Goal: Information Seeking & Learning: Learn about a topic

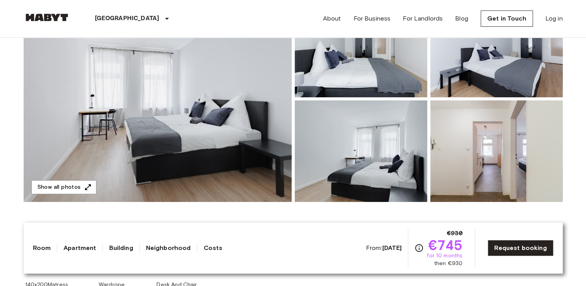
scroll to position [155, 0]
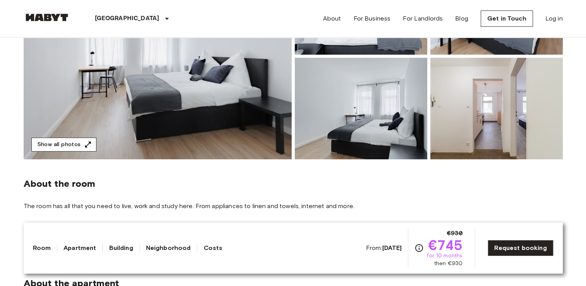
click at [60, 145] on button "Show all photos" at bounding box center [63, 145] width 65 height 14
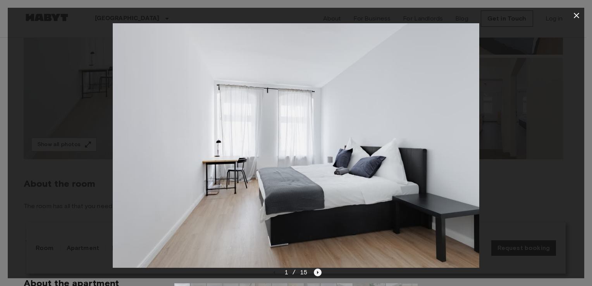
click at [318, 269] on icon "Next image" at bounding box center [318, 272] width 8 height 8
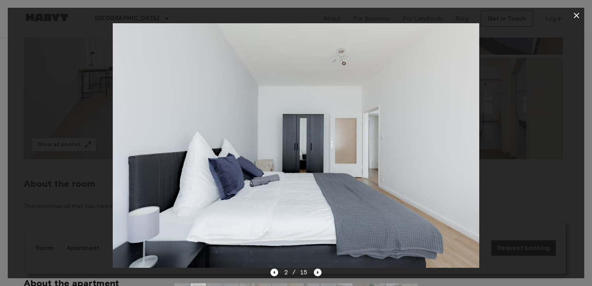
click at [318, 268] on icon "Next image" at bounding box center [318, 272] width 8 height 8
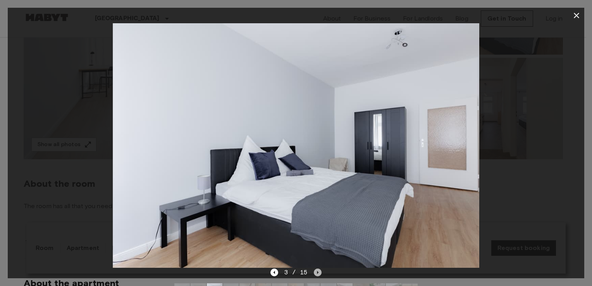
click at [317, 268] on icon "Next image" at bounding box center [318, 272] width 8 height 8
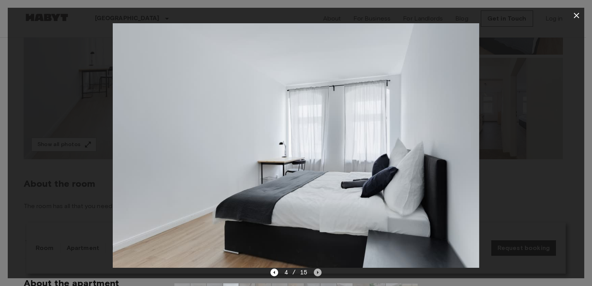
click at [317, 268] on icon "Next image" at bounding box center [318, 272] width 8 height 8
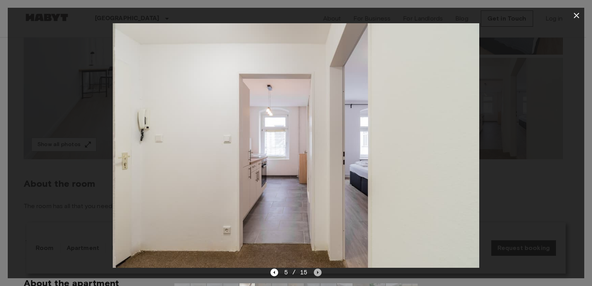
click at [317, 268] on icon "Next image" at bounding box center [318, 272] width 8 height 8
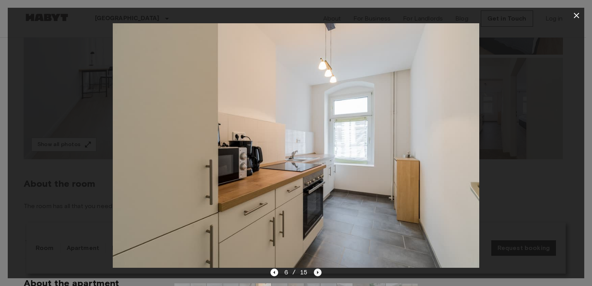
click at [317, 268] on icon "Next image" at bounding box center [318, 272] width 8 height 8
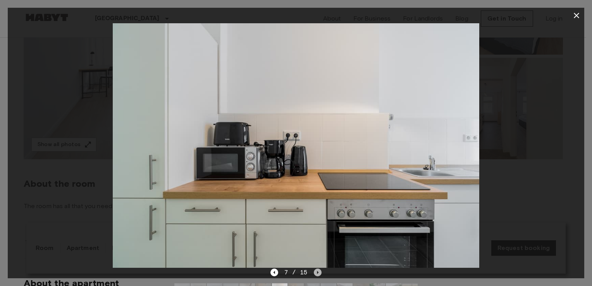
click at [317, 268] on icon "Next image" at bounding box center [318, 272] width 8 height 8
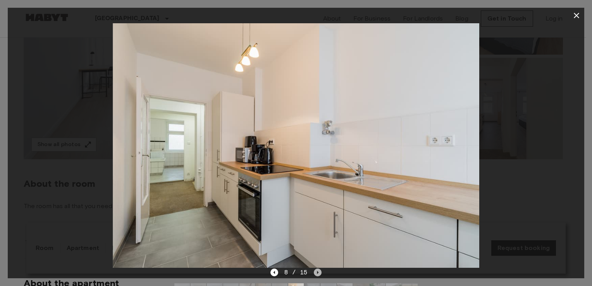
click at [317, 268] on icon "Next image" at bounding box center [318, 272] width 8 height 8
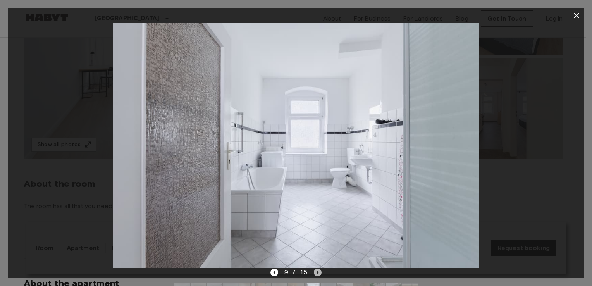
click at [317, 268] on icon "Next image" at bounding box center [318, 272] width 8 height 8
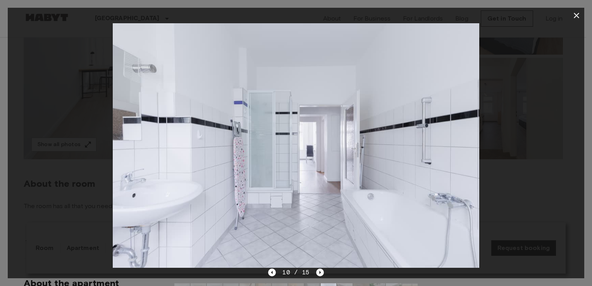
click at [317, 268] on icon "Next image" at bounding box center [320, 272] width 8 height 8
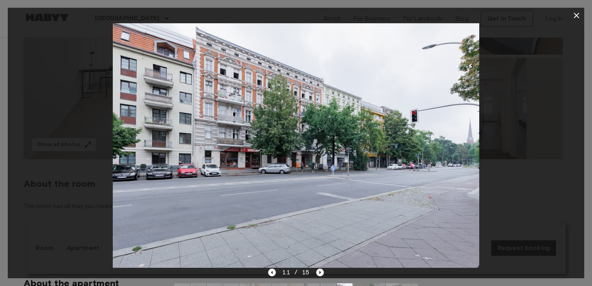
click at [317, 268] on icon "Next image" at bounding box center [320, 272] width 8 height 8
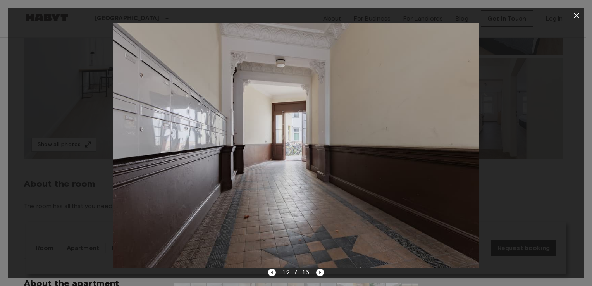
click at [253, 201] on img at bounding box center [296, 145] width 366 height 244
click at [320, 272] on icon "Next image" at bounding box center [320, 272] width 8 height 8
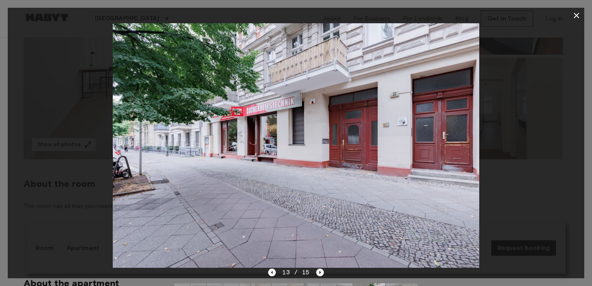
click at [320, 271] on icon "Next image" at bounding box center [320, 272] width 8 height 8
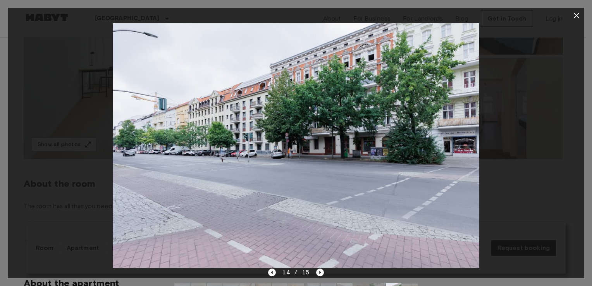
click at [319, 271] on icon "Next image" at bounding box center [320, 272] width 8 height 8
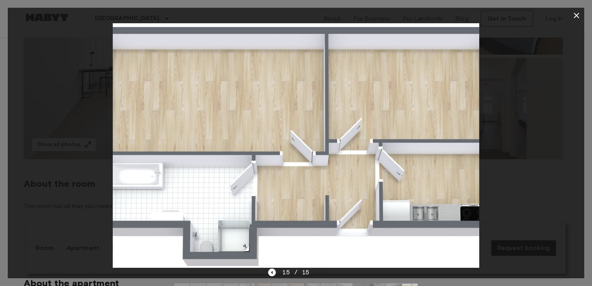
click at [318, 271] on div "15 / 15" at bounding box center [295, 272] width 55 height 9
click at [575, 16] on icon "button" at bounding box center [576, 15] width 9 height 9
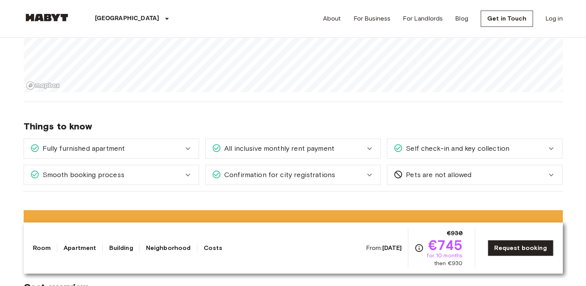
scroll to position [697, 0]
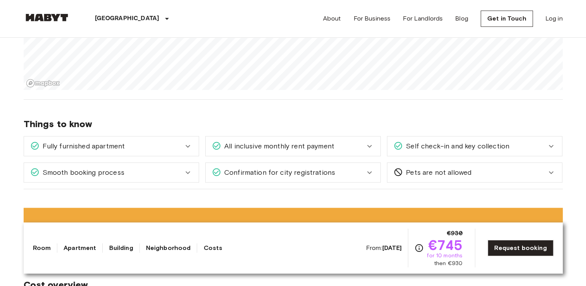
click at [166, 149] on div "Fully furnished apartment" at bounding box center [106, 146] width 153 height 10
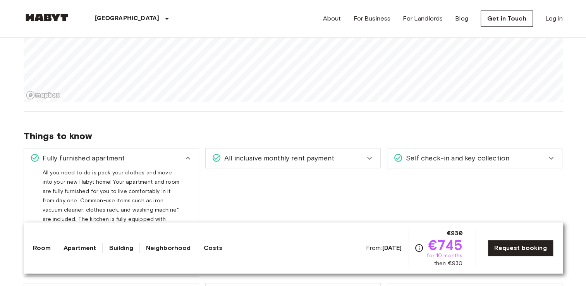
scroll to position [763, 0]
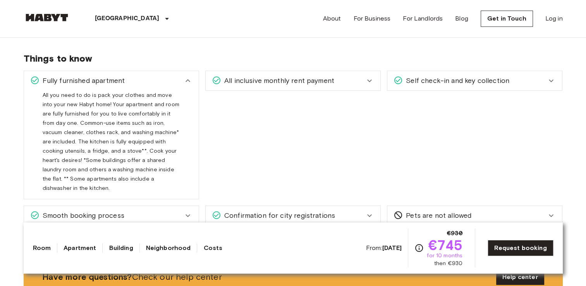
click at [316, 84] on span "All inclusive monthly rent payment" at bounding box center [277, 81] width 113 height 10
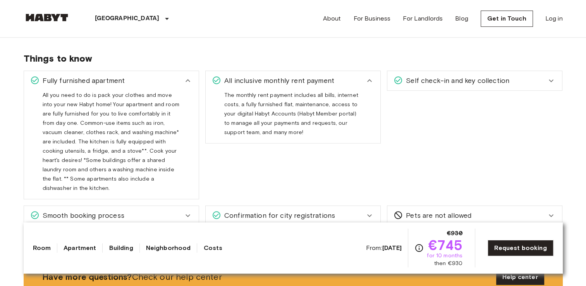
click at [435, 84] on div "Self check-in and key collection" at bounding box center [474, 80] width 175 height 19
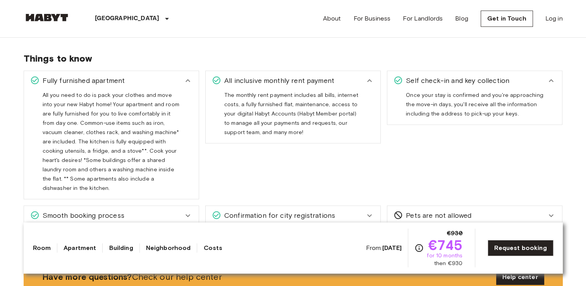
click at [188, 80] on icon at bounding box center [187, 80] width 9 height 9
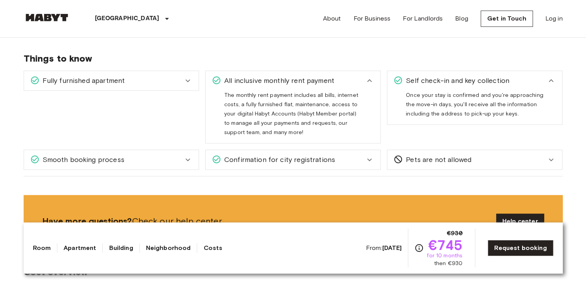
click at [367, 80] on icon at bounding box center [369, 80] width 9 height 9
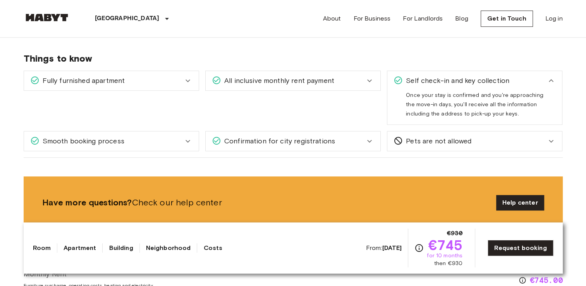
click at [549, 79] on icon at bounding box center [551, 80] width 9 height 9
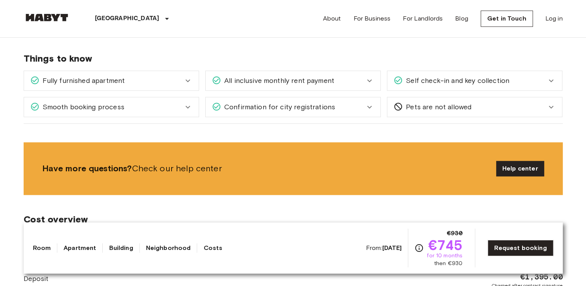
click at [464, 108] on span "Pets are not allowed" at bounding box center [437, 107] width 69 height 10
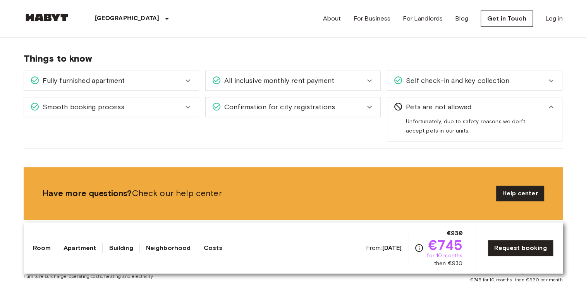
click at [464, 108] on span "Pets are not allowed" at bounding box center [437, 107] width 69 height 10
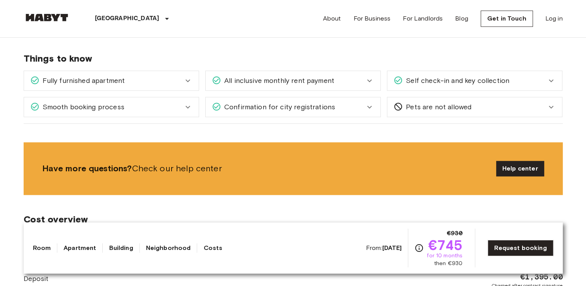
click at [360, 108] on div "Confirmation for city registrations" at bounding box center [288, 107] width 153 height 10
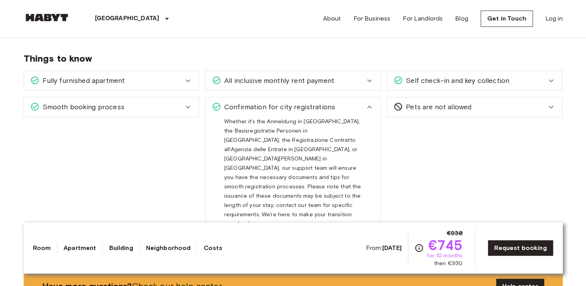
click at [370, 103] on icon at bounding box center [369, 106] width 9 height 9
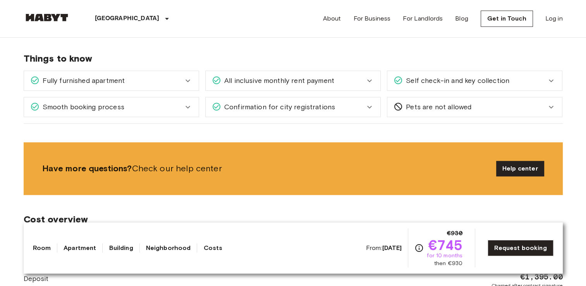
click at [194, 108] on div "Smooth booking process" at bounding box center [111, 106] width 175 height 19
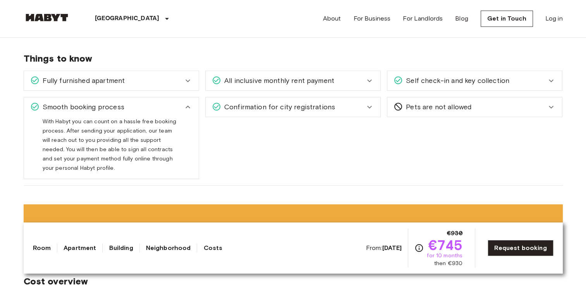
click at [185, 107] on icon at bounding box center [187, 106] width 9 height 9
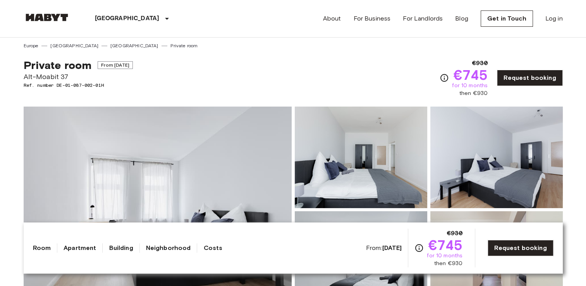
scroll to position [0, 0]
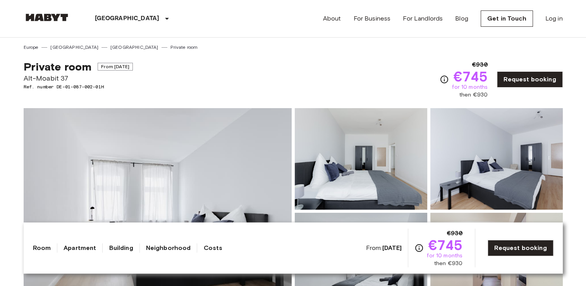
click at [57, 16] on img at bounding box center [47, 18] width 46 height 8
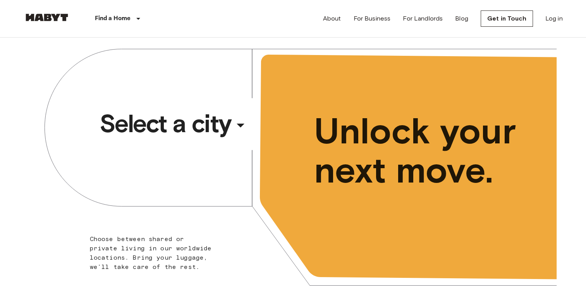
click at [209, 126] on span "Select a city" at bounding box center [166, 123] width 132 height 31
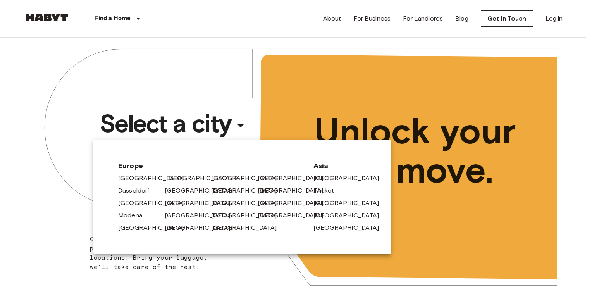
click at [166, 179] on link "[GEOGRAPHIC_DATA]" at bounding box center [203, 178] width 74 height 9
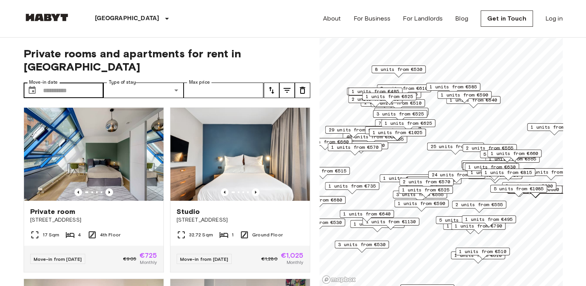
click at [42, 83] on div "​ Move-in date" at bounding box center [64, 90] width 80 height 15
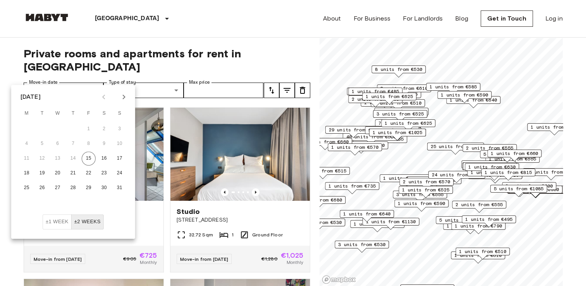
click at [124, 98] on icon "Next month" at bounding box center [123, 96] width 9 height 9
click at [104, 159] on button "20" at bounding box center [104, 158] width 14 height 14
type input "**********"
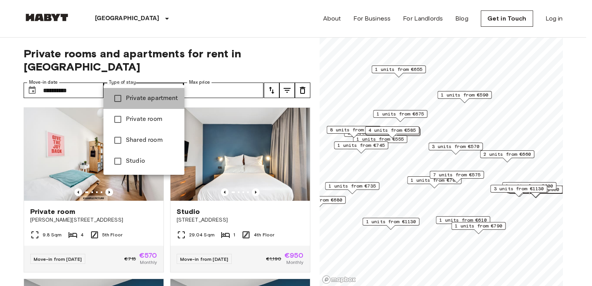
click at [154, 98] on span "Private apartment" at bounding box center [152, 98] width 52 height 9
type input "**********"
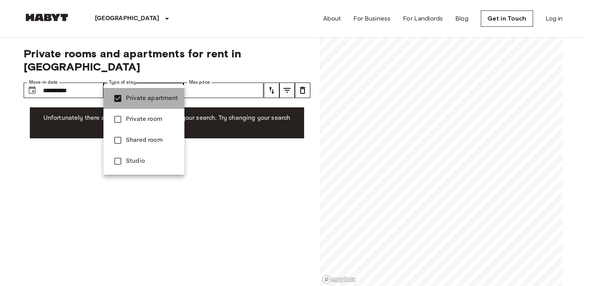
click at [149, 100] on span "Private apartment" at bounding box center [152, 98] width 52 height 9
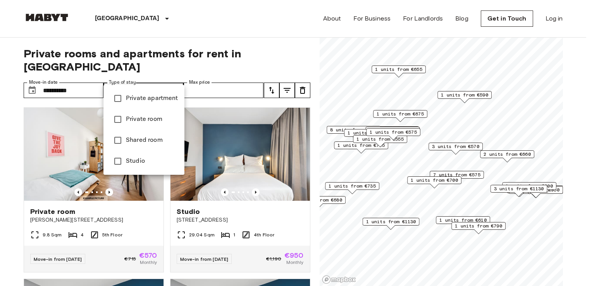
click at [143, 122] on span "Private room" at bounding box center [152, 119] width 52 height 9
type input "**********"
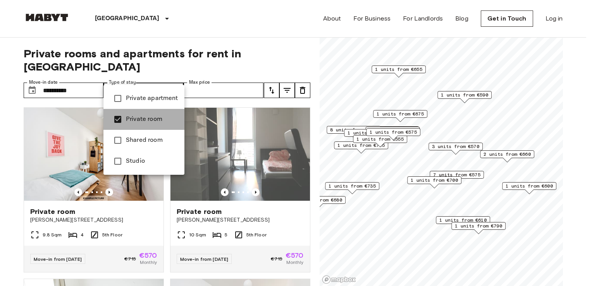
click at [143, 122] on span "Private room" at bounding box center [152, 119] width 52 height 9
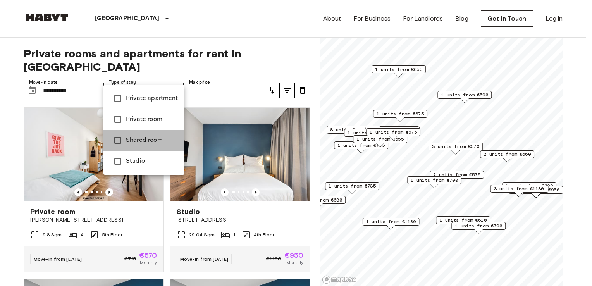
click at [142, 142] on span "Shared room" at bounding box center [152, 140] width 52 height 9
type input "**********"
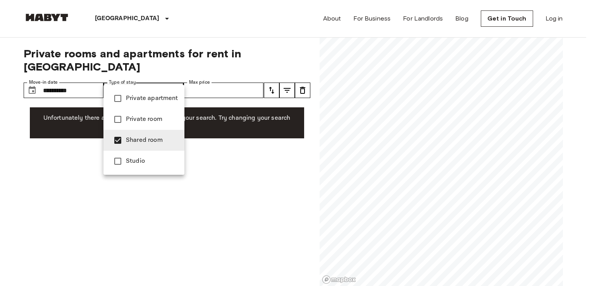
click at [142, 137] on span "Shared room" at bounding box center [152, 140] width 52 height 9
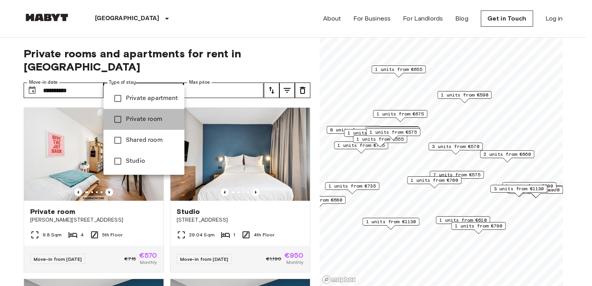
click at [141, 117] on span "Private room" at bounding box center [152, 119] width 52 height 9
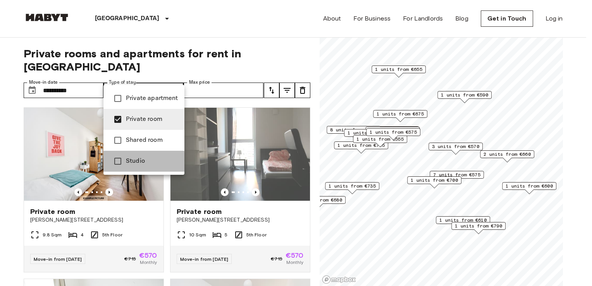
click at [133, 164] on span "Studio" at bounding box center [152, 161] width 52 height 9
type input "**********"
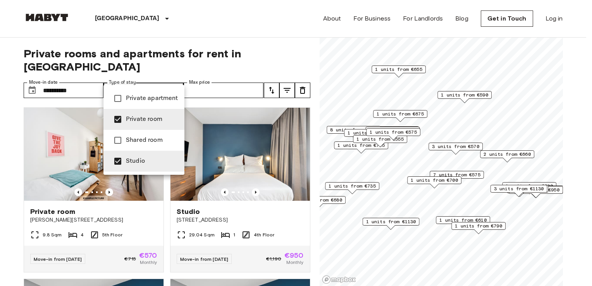
click at [4, 151] on div at bounding box center [296, 143] width 592 height 286
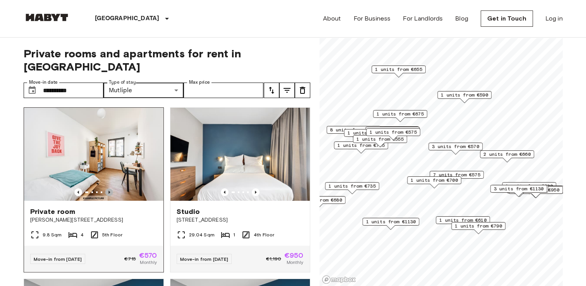
click at [108, 188] on icon "Previous image" at bounding box center [109, 192] width 8 height 8
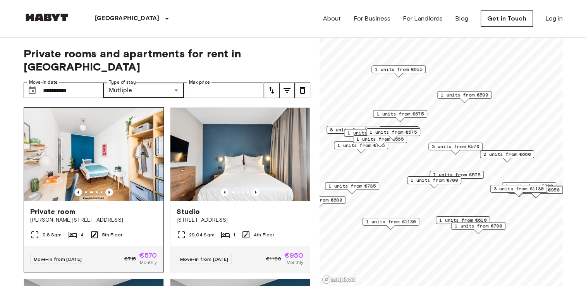
click at [108, 188] on icon "Previous image" at bounding box center [109, 192] width 8 height 8
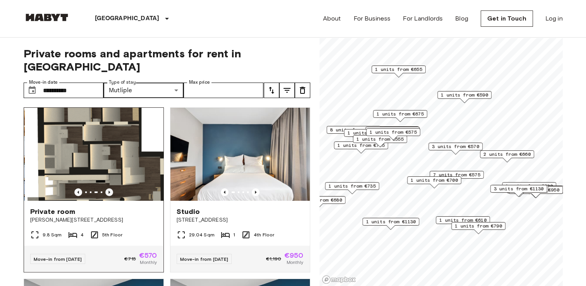
click at [108, 188] on icon "Previous image" at bounding box center [109, 192] width 8 height 8
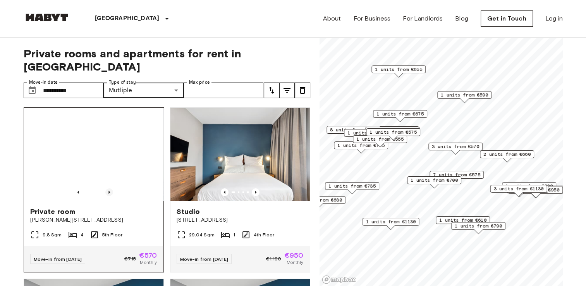
click at [108, 188] on icon "Previous image" at bounding box center [109, 192] width 8 height 8
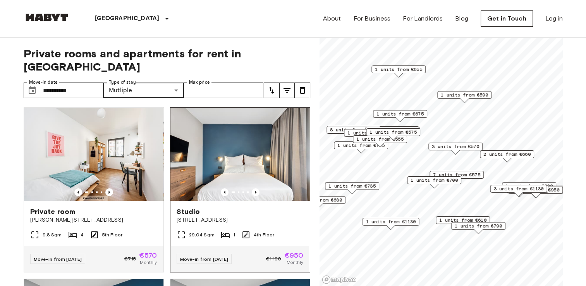
click at [224, 144] on img at bounding box center [239, 154] width 139 height 93
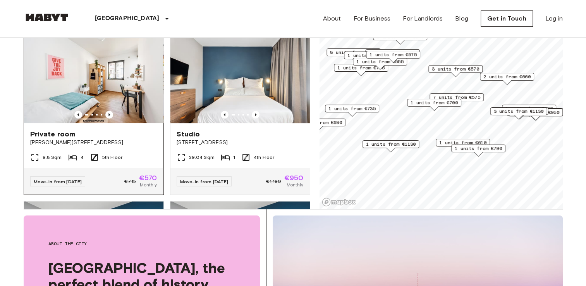
scroll to position [39, 0]
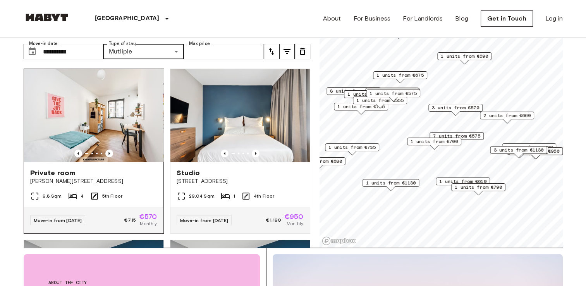
click at [112, 112] on img at bounding box center [93, 115] width 139 height 93
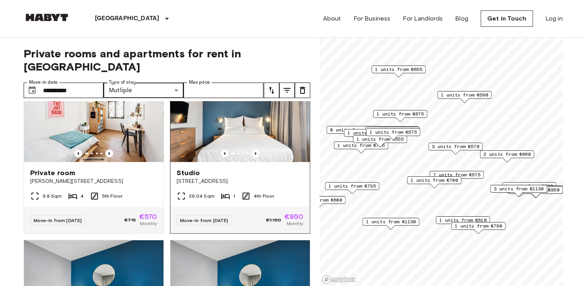
scroll to position [116, 0]
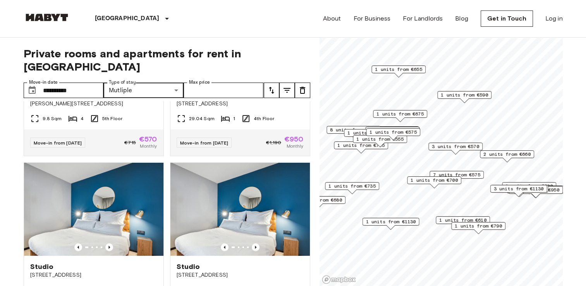
click at [313, 135] on div "**********" at bounding box center [293, 162] width 539 height 249
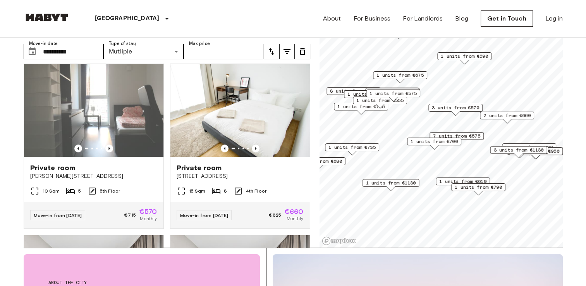
scroll to position [349, 0]
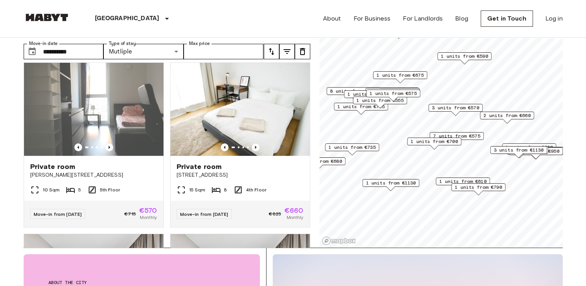
drag, startPoint x: 73, startPoint y: 166, endPoint x: 15, endPoint y: 142, distance: 62.9
click at [95, 129] on img at bounding box center [93, 109] width 139 height 93
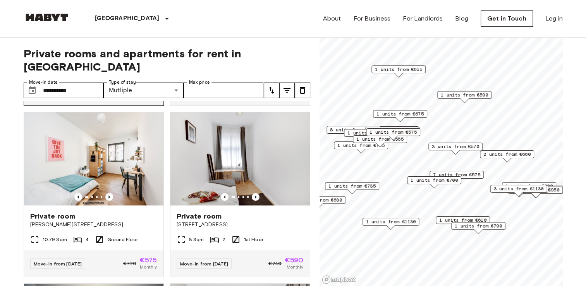
scroll to position [697, 0]
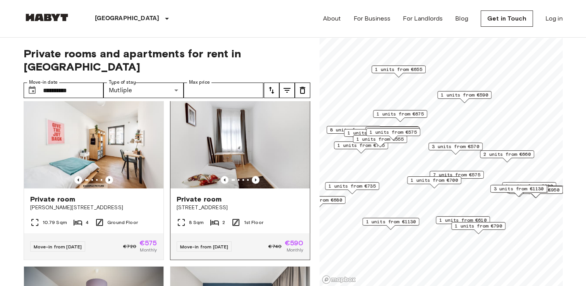
click at [208, 201] on span "Private room" at bounding box center [199, 198] width 45 height 9
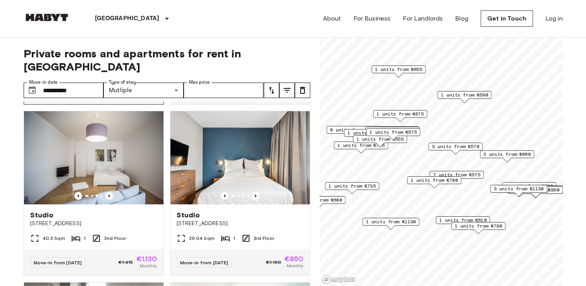
scroll to position [891, 0]
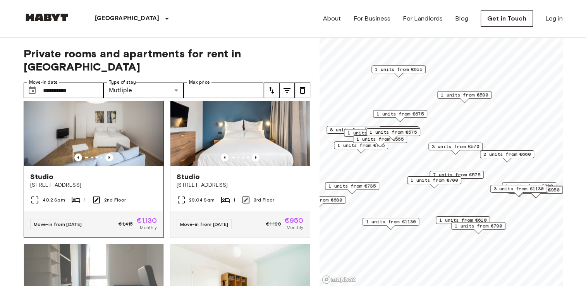
click at [107, 123] on img at bounding box center [93, 119] width 139 height 93
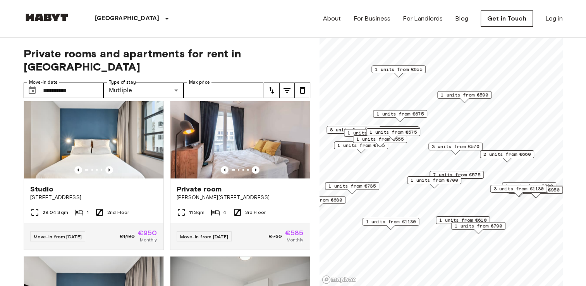
scroll to position [1240, 0]
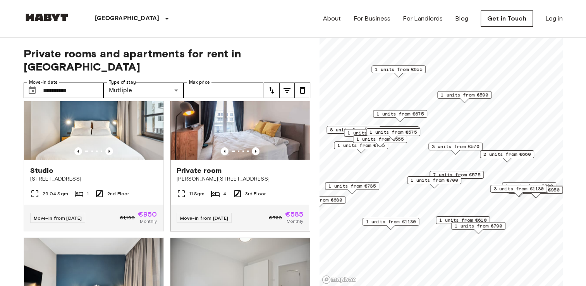
click at [236, 134] on img at bounding box center [239, 113] width 139 height 93
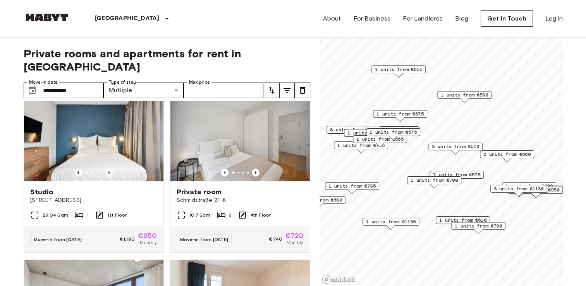
scroll to position [1395, 0]
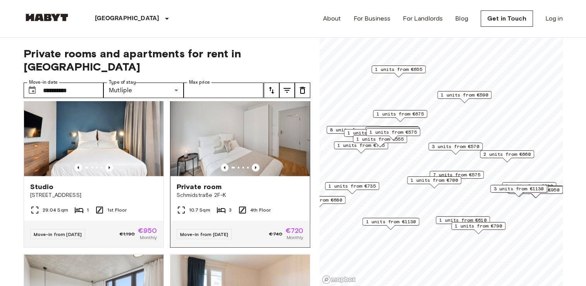
click at [231, 151] on img at bounding box center [239, 129] width 139 height 93
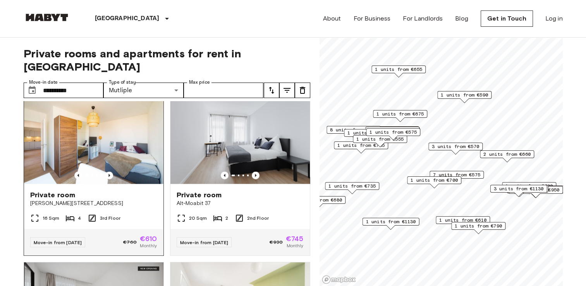
scroll to position [1768, 0]
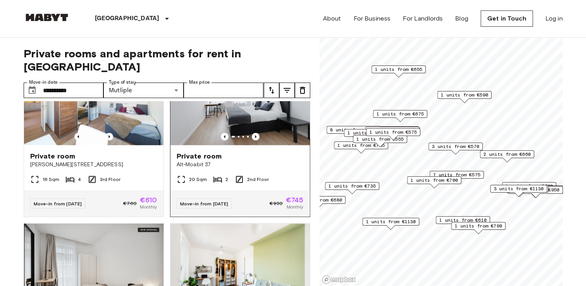
click at [215, 126] on img at bounding box center [239, 98] width 139 height 93
click at [68, 145] on img at bounding box center [93, 98] width 139 height 93
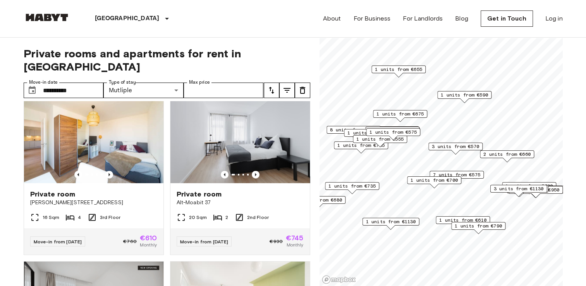
scroll to position [1729, 0]
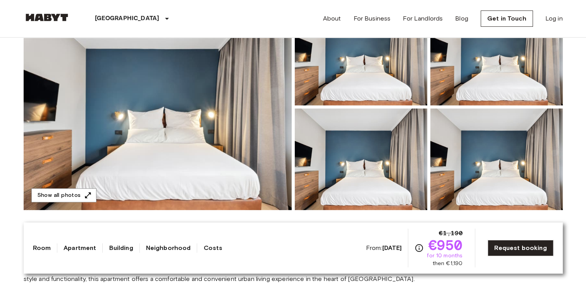
scroll to position [116, 0]
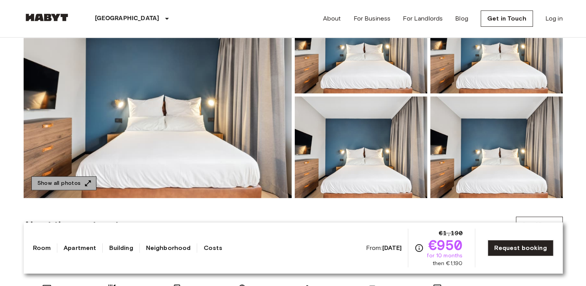
click at [84, 182] on icon "button" at bounding box center [88, 183] width 8 height 8
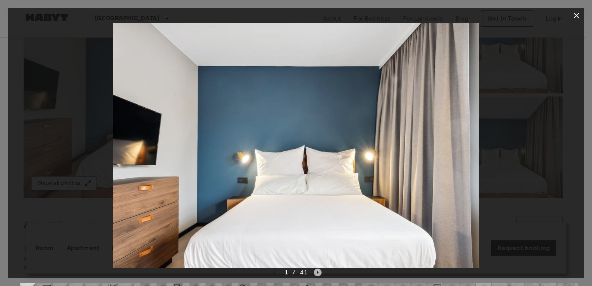
click at [316, 270] on icon "Next image" at bounding box center [318, 272] width 8 height 8
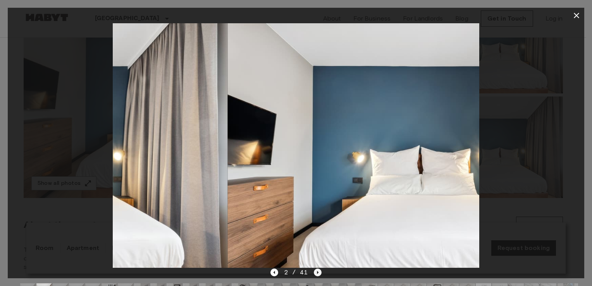
click at [316, 270] on icon "Next image" at bounding box center [318, 272] width 8 height 8
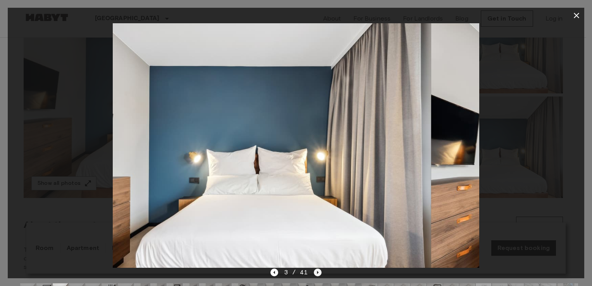
click at [316, 270] on icon "Next image" at bounding box center [318, 272] width 8 height 8
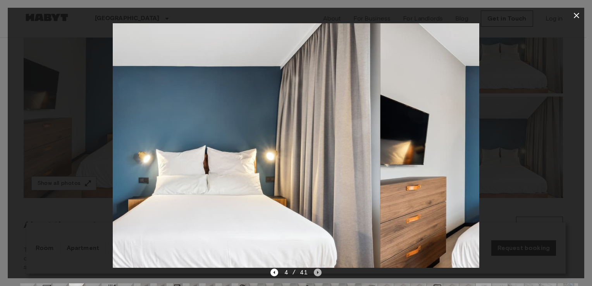
click at [316, 270] on icon "Next image" at bounding box center [318, 272] width 8 height 8
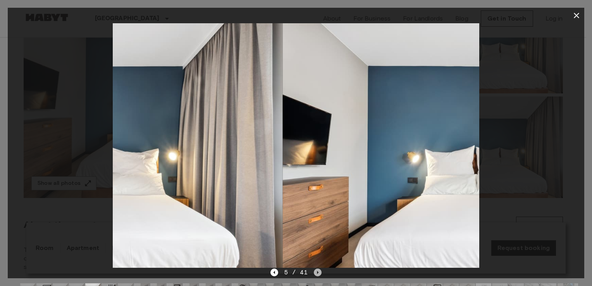
click at [316, 270] on icon "Next image" at bounding box center [318, 272] width 8 height 8
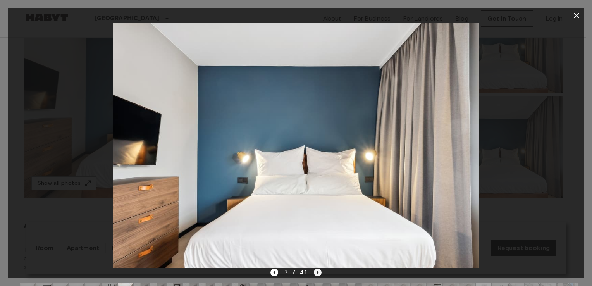
click at [317, 270] on icon "Next image" at bounding box center [318, 272] width 8 height 8
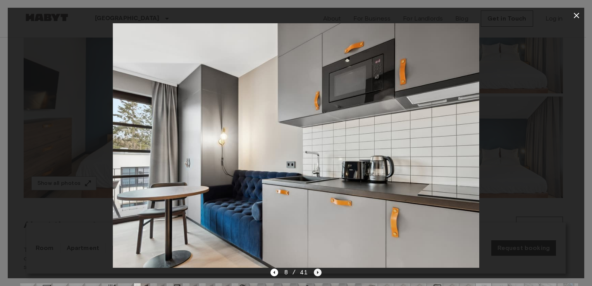
click at [317, 270] on icon "Next image" at bounding box center [318, 272] width 8 height 8
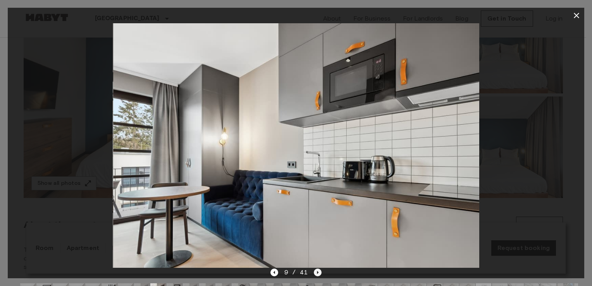
click at [318, 270] on icon "Next image" at bounding box center [318, 272] width 8 height 8
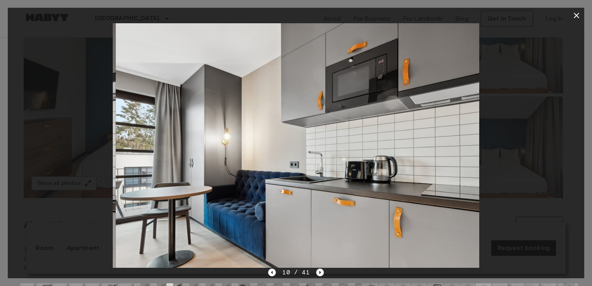
click at [318, 270] on icon "Next image" at bounding box center [320, 272] width 8 height 8
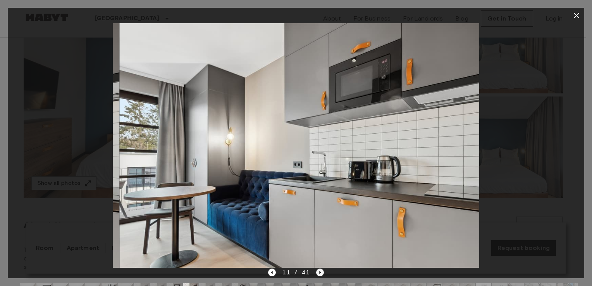
click at [318, 270] on icon "Next image" at bounding box center [320, 272] width 8 height 8
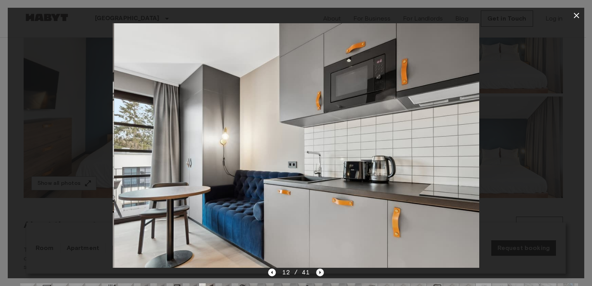
click at [318, 270] on icon "Next image" at bounding box center [320, 272] width 8 height 8
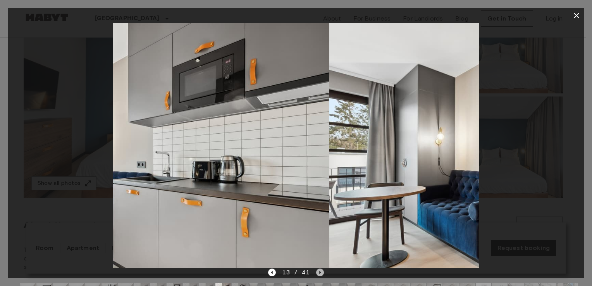
click at [318, 270] on icon "Next image" at bounding box center [320, 272] width 8 height 8
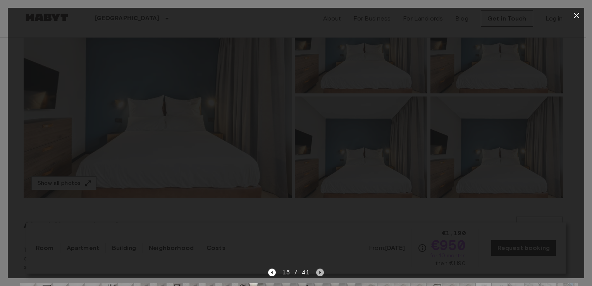
click at [318, 270] on icon "Next image" at bounding box center [320, 272] width 8 height 8
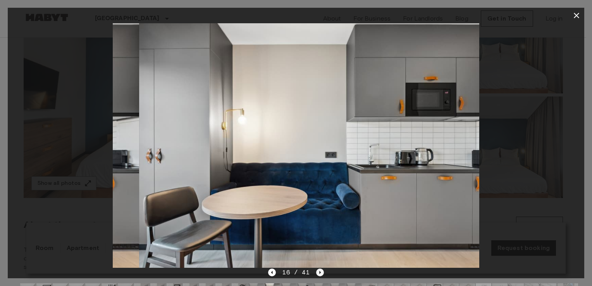
click at [318, 270] on icon "Next image" at bounding box center [320, 272] width 8 height 8
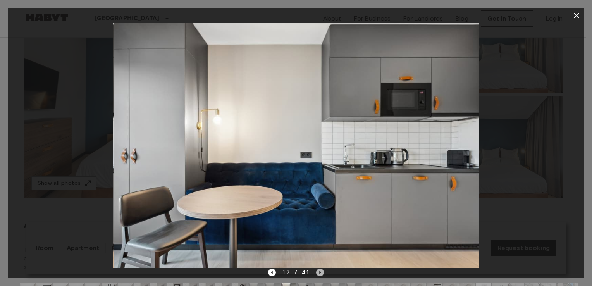
click at [318, 270] on icon "Next image" at bounding box center [320, 272] width 8 height 8
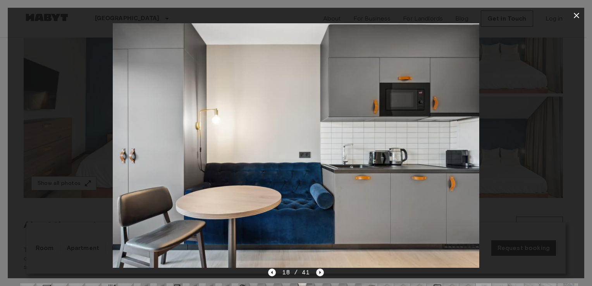
click at [318, 270] on icon "Next image" at bounding box center [320, 272] width 8 height 8
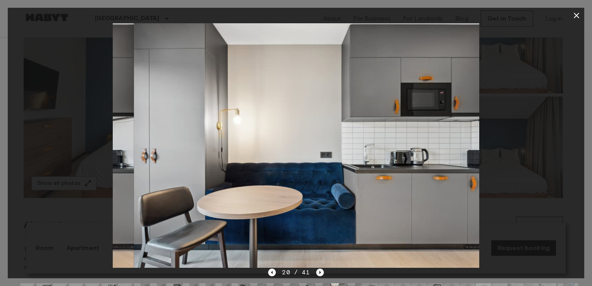
click at [318, 270] on icon "Next image" at bounding box center [320, 272] width 8 height 8
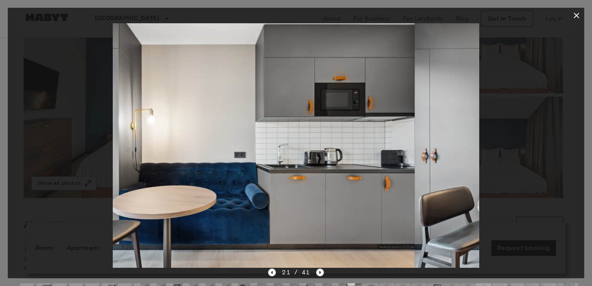
click at [318, 270] on icon "Next image" at bounding box center [320, 272] width 8 height 8
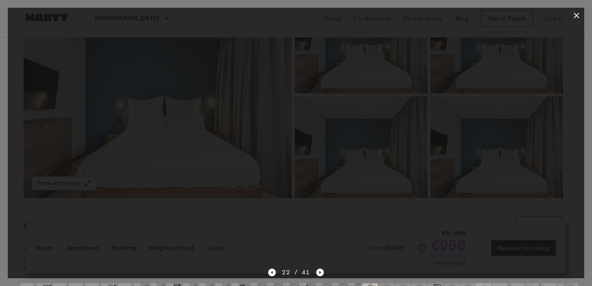
click at [318, 270] on icon "Next image" at bounding box center [320, 272] width 8 height 8
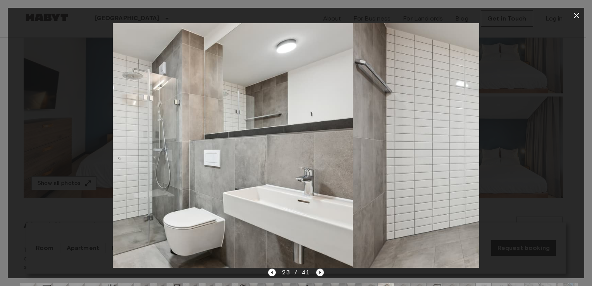
click at [318, 270] on icon "Next image" at bounding box center [320, 272] width 8 height 8
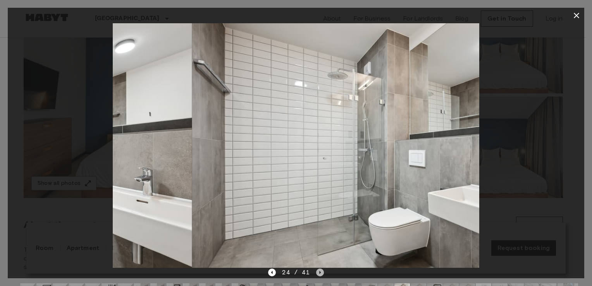
click at [318, 270] on icon "Next image" at bounding box center [320, 272] width 8 height 8
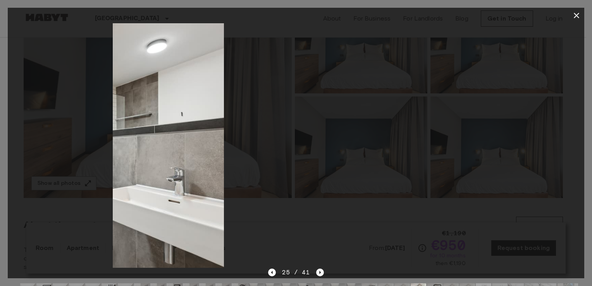
click at [318, 270] on icon "Next image" at bounding box center [320, 272] width 8 height 8
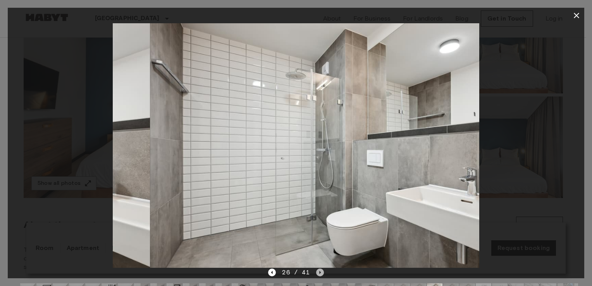
click at [318, 270] on icon "Next image" at bounding box center [320, 272] width 8 height 8
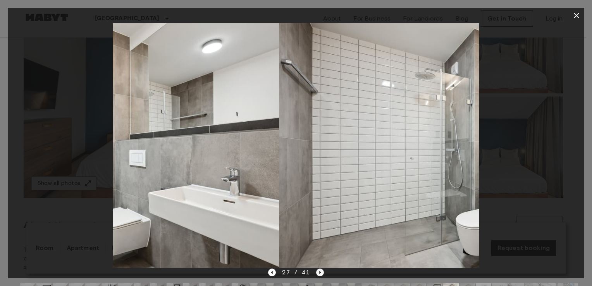
click at [318, 270] on icon "Next image" at bounding box center [320, 272] width 8 height 8
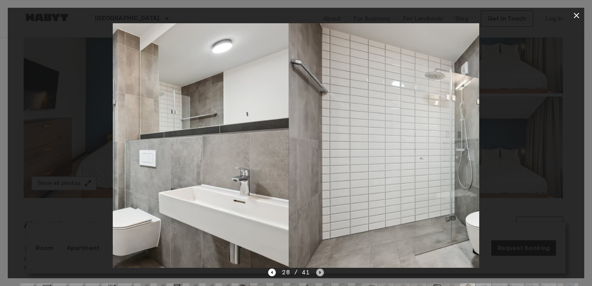
click at [318, 270] on icon "Next image" at bounding box center [320, 272] width 8 height 8
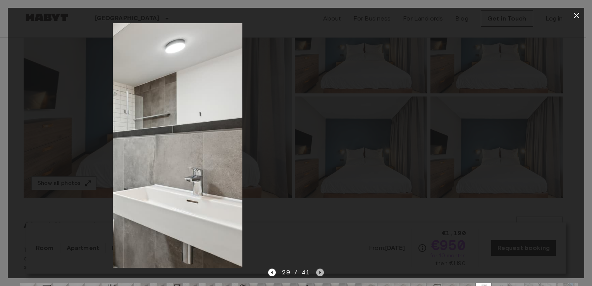
click at [318, 270] on icon "Next image" at bounding box center [320, 272] width 8 height 8
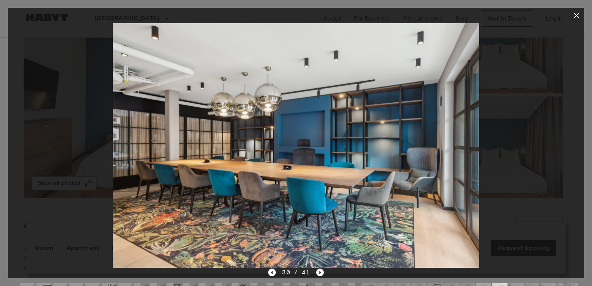
click at [316, 273] on icon "Next image" at bounding box center [320, 272] width 8 height 8
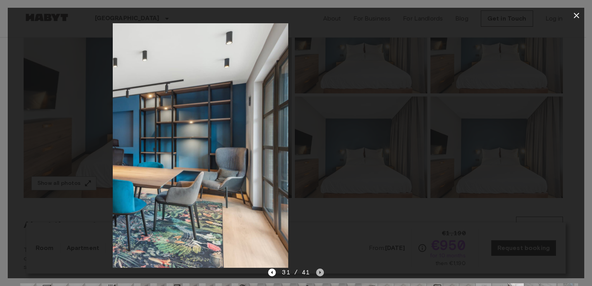
click at [316, 273] on icon "Next image" at bounding box center [320, 272] width 8 height 8
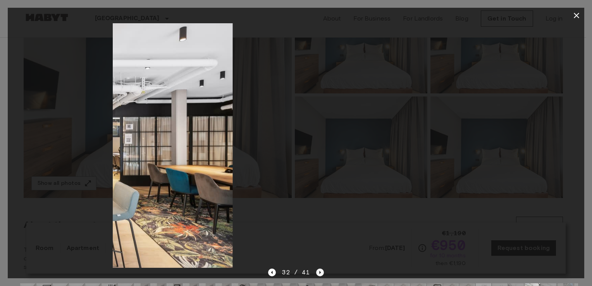
click at [316, 273] on icon "Next image" at bounding box center [320, 272] width 8 height 8
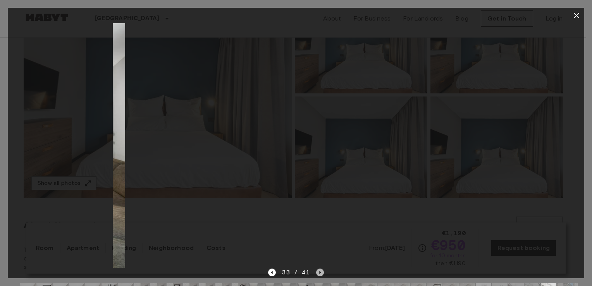
click at [316, 273] on icon "Next image" at bounding box center [320, 272] width 8 height 8
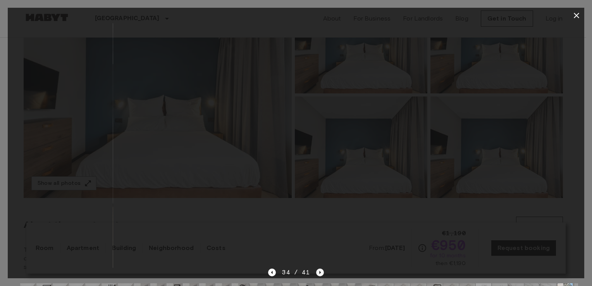
click at [316, 272] on icon "Next image" at bounding box center [320, 272] width 8 height 8
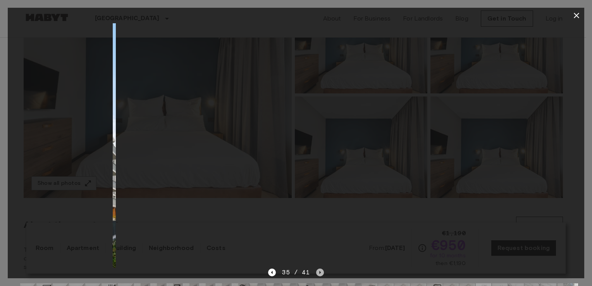
click at [316, 272] on icon "Next image" at bounding box center [320, 272] width 8 height 8
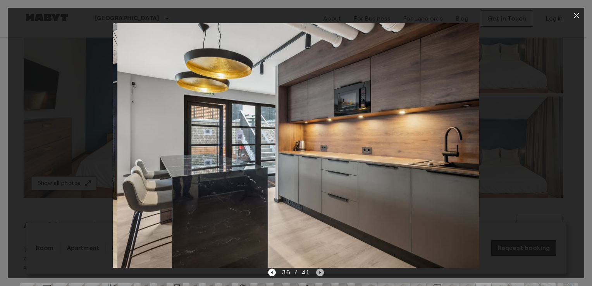
click at [316, 272] on icon "Next image" at bounding box center [320, 272] width 8 height 8
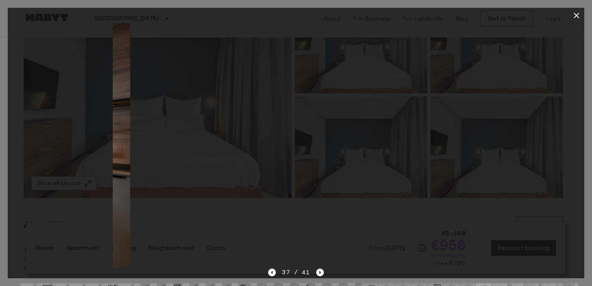
click at [316, 272] on icon "Next image" at bounding box center [320, 272] width 8 height 8
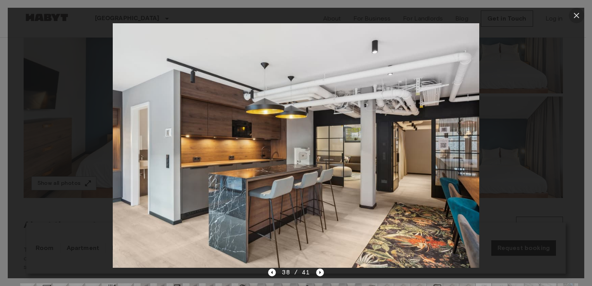
click at [574, 16] on icon "button" at bounding box center [576, 15] width 9 height 9
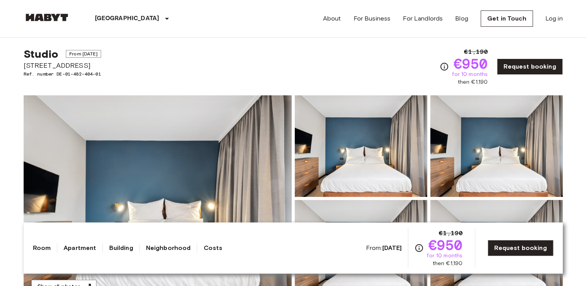
scroll to position [0, 0]
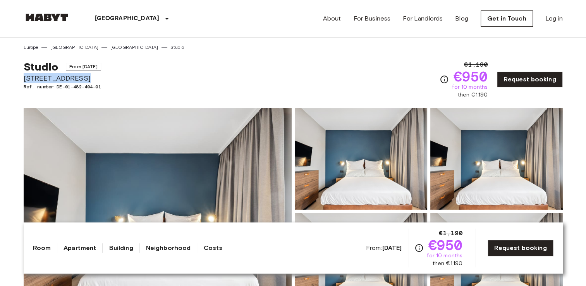
drag, startPoint x: 77, startPoint y: 76, endPoint x: 23, endPoint y: 75, distance: 54.2
click at [24, 75] on span "Fischerstraße 11" at bounding box center [62, 78] width 77 height 10
drag, startPoint x: 23, startPoint y: 75, endPoint x: 38, endPoint y: 76, distance: 15.2
copy span "Fischerstraße 11"
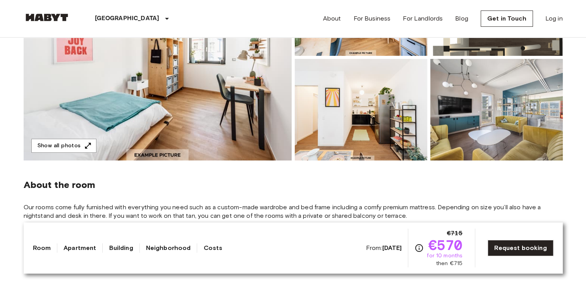
scroll to position [155, 0]
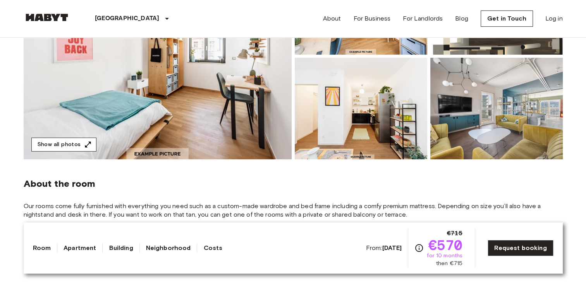
click at [89, 142] on icon "button" at bounding box center [88, 145] width 8 height 8
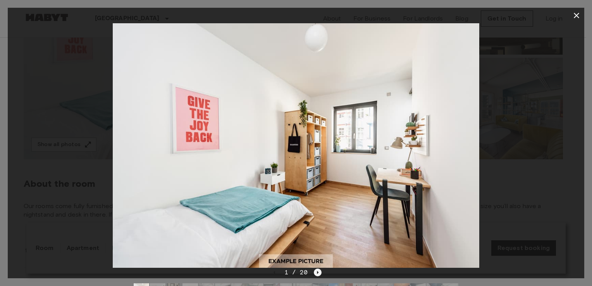
click at [318, 269] on icon "Next image" at bounding box center [318, 272] width 8 height 8
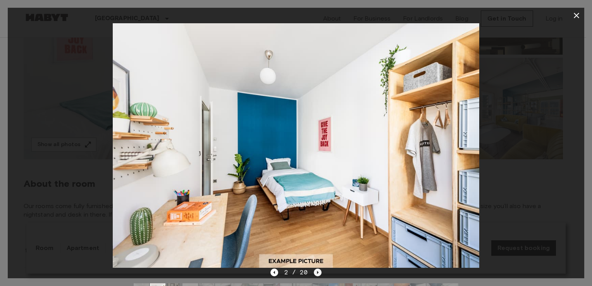
click at [318, 269] on icon "Next image" at bounding box center [318, 272] width 8 height 8
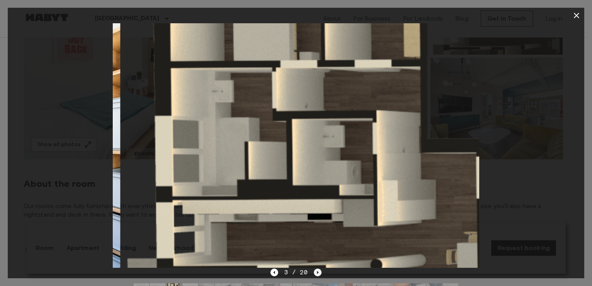
click at [318, 269] on icon "Next image" at bounding box center [318, 272] width 8 height 8
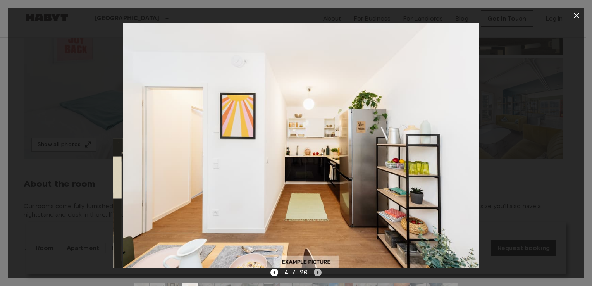
click at [318, 269] on icon "Next image" at bounding box center [318, 272] width 8 height 8
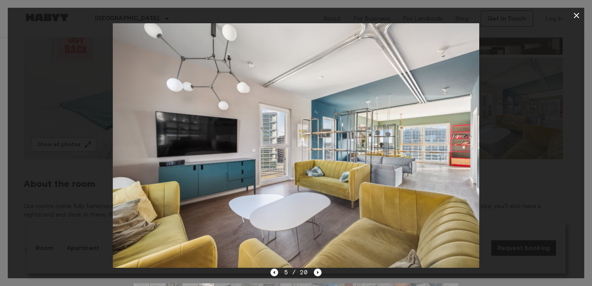
click at [278, 272] on icon "Previous image" at bounding box center [274, 272] width 8 height 8
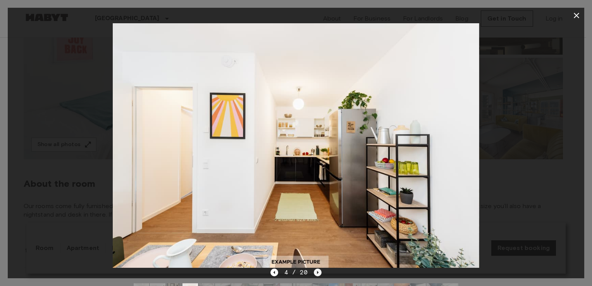
click at [318, 275] on icon "Next image" at bounding box center [318, 272] width 8 height 8
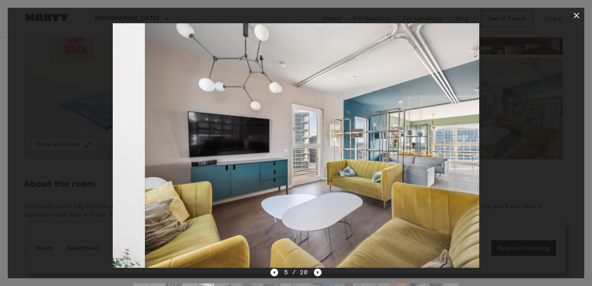
click at [318, 275] on icon "Next image" at bounding box center [318, 272] width 8 height 8
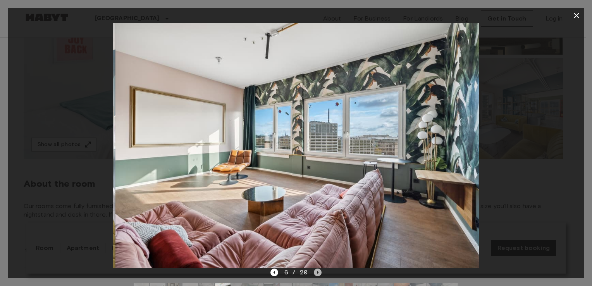
click at [318, 275] on icon "Next image" at bounding box center [318, 272] width 8 height 8
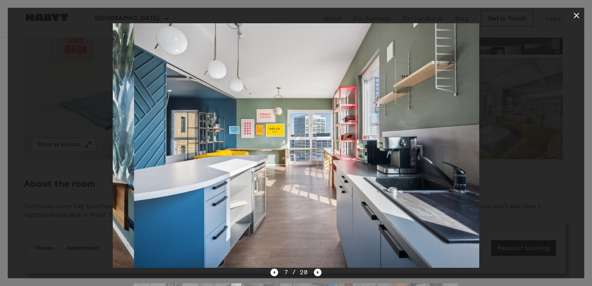
click at [318, 275] on icon "Next image" at bounding box center [318, 272] width 8 height 8
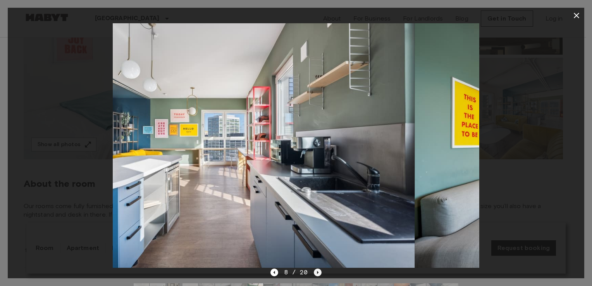
click at [318, 275] on icon "Next image" at bounding box center [318, 272] width 8 height 8
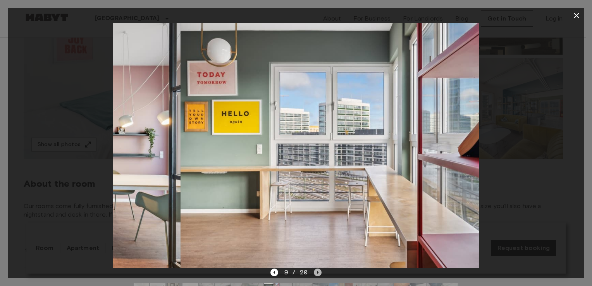
click at [318, 275] on icon "Next image" at bounding box center [318, 272] width 8 height 8
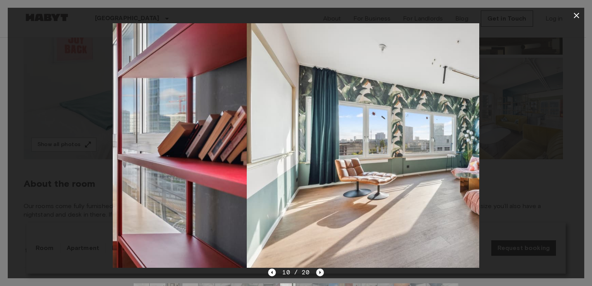
click at [318, 275] on icon "Next image" at bounding box center [320, 272] width 8 height 8
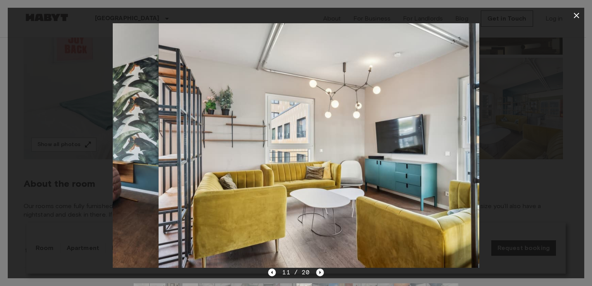
click at [318, 275] on icon "Next image" at bounding box center [320, 272] width 8 height 8
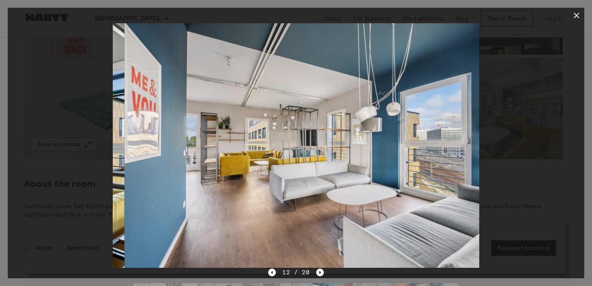
click at [318, 275] on icon "Next image" at bounding box center [320, 272] width 8 height 8
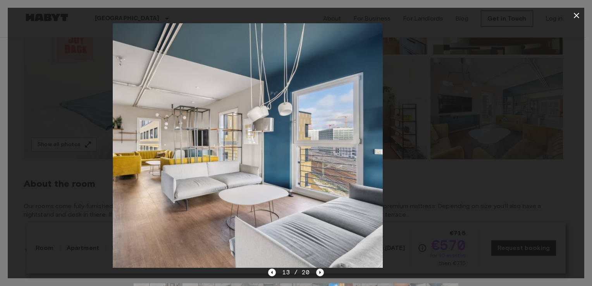
click at [318, 275] on icon "Next image" at bounding box center [320, 272] width 8 height 8
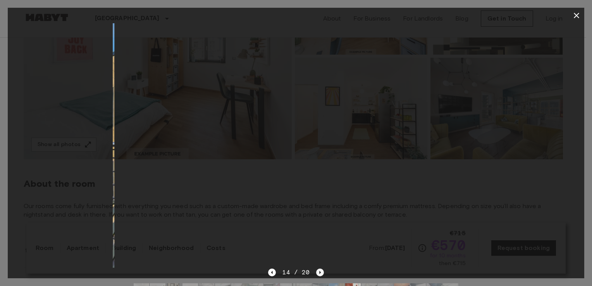
click at [318, 275] on icon "Next image" at bounding box center [320, 272] width 8 height 8
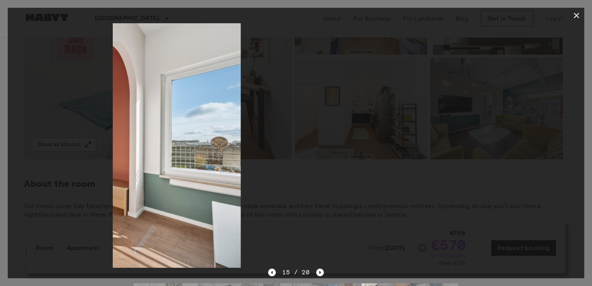
click at [318, 275] on icon "Next image" at bounding box center [320, 272] width 8 height 8
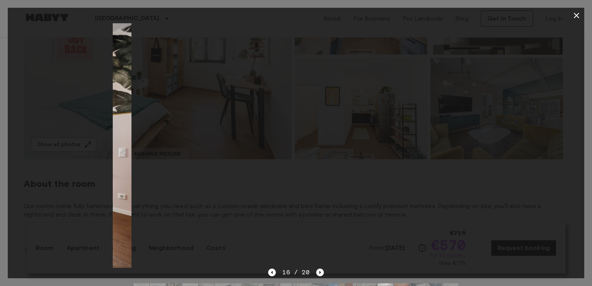
click at [318, 275] on icon "Next image" at bounding box center [320, 272] width 8 height 8
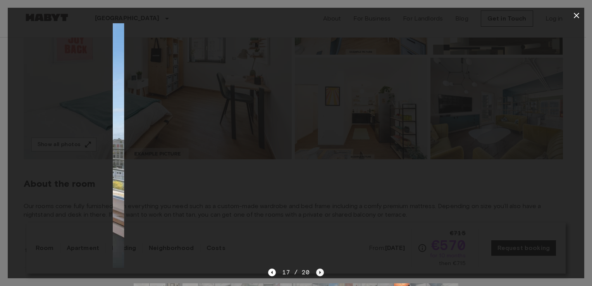
click at [318, 275] on icon "Next image" at bounding box center [320, 272] width 8 height 8
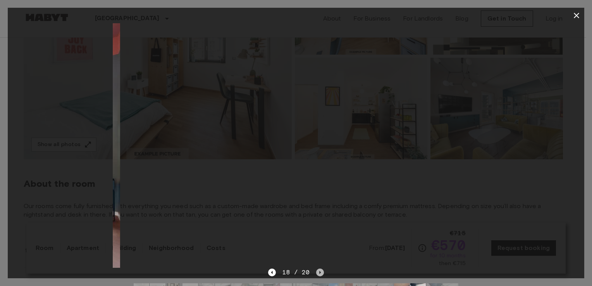
click at [318, 275] on icon "Next image" at bounding box center [320, 272] width 8 height 8
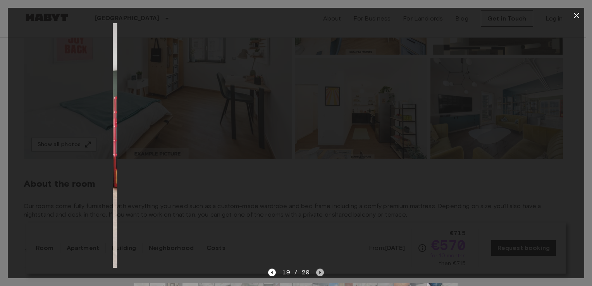
click at [318, 275] on icon "Next image" at bounding box center [320, 272] width 8 height 8
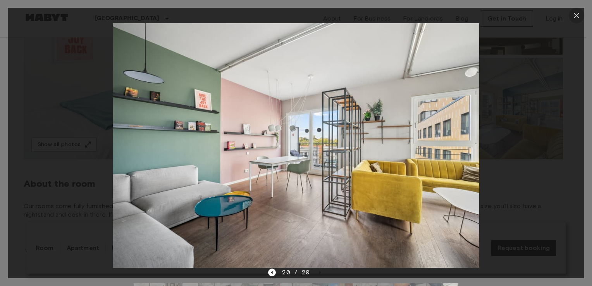
click at [574, 17] on icon "button" at bounding box center [576, 15] width 5 height 5
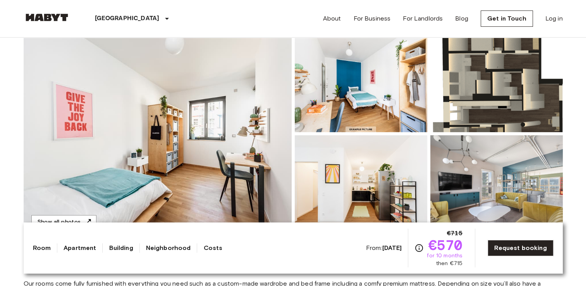
scroll to position [0, 0]
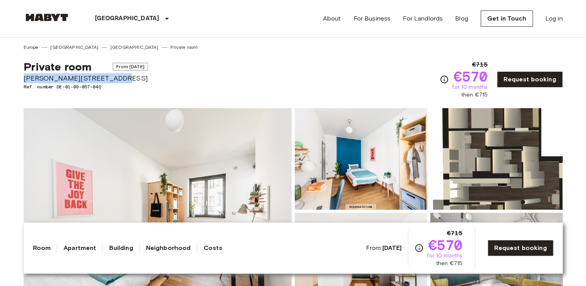
drag, startPoint x: 109, startPoint y: 80, endPoint x: 24, endPoint y: 79, distance: 85.2
click at [24, 79] on span "[PERSON_NAME][STREET_ADDRESS]" at bounding box center [86, 78] width 124 height 10
drag, startPoint x: 24, startPoint y: 78, endPoint x: 33, endPoint y: 77, distance: 8.9
copy span "Klara-Franke-Straße 24-28"
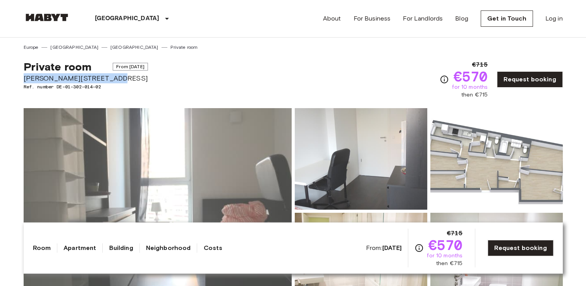
drag, startPoint x: 113, startPoint y: 81, endPoint x: 12, endPoint y: 79, distance: 101.1
drag, startPoint x: 12, startPoint y: 79, endPoint x: 50, endPoint y: 79, distance: 38.0
copy span "Bernhard-Weiß-Straße 1-3"
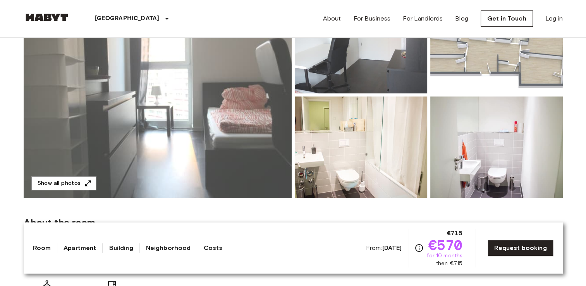
scroll to position [155, 0]
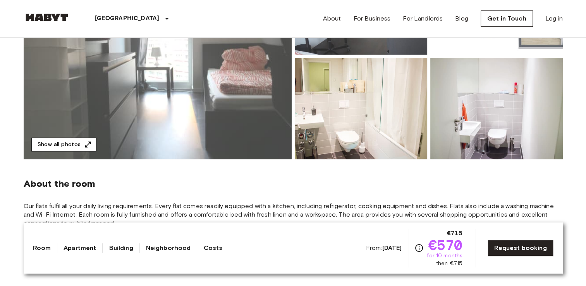
click at [71, 143] on button "Show all photos" at bounding box center [63, 145] width 65 height 14
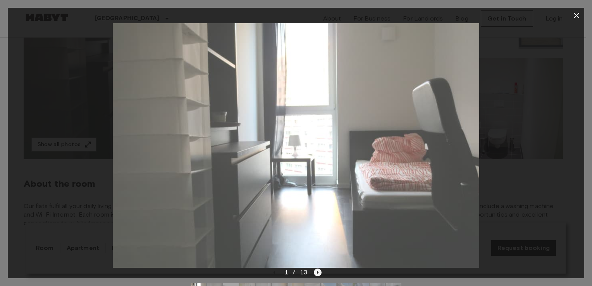
click at [318, 270] on icon "Next image" at bounding box center [318, 272] width 8 height 8
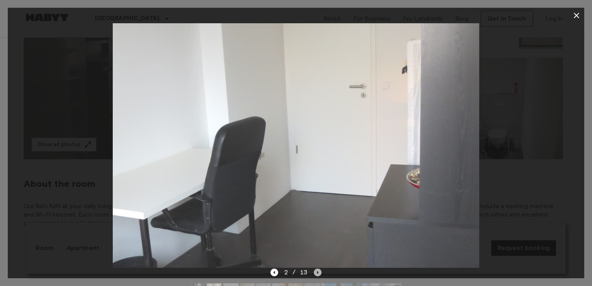
click at [318, 270] on icon "Next image" at bounding box center [318, 272] width 8 height 8
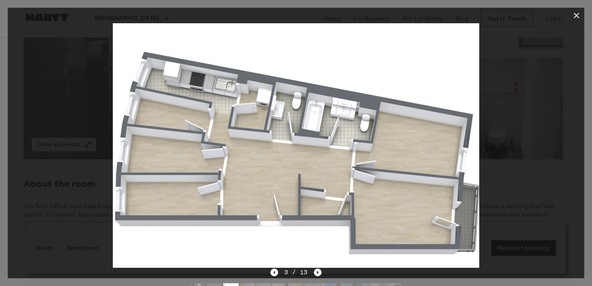
click at [318, 271] on icon "Next image" at bounding box center [318, 272] width 8 height 8
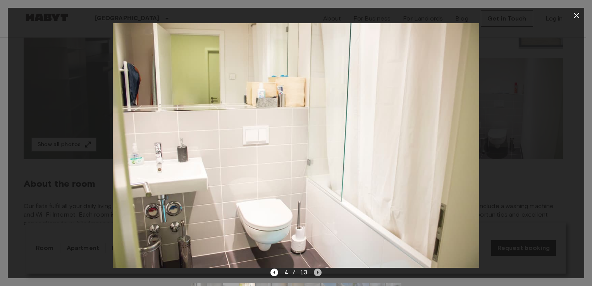
click at [318, 271] on icon "Next image" at bounding box center [318, 272] width 8 height 8
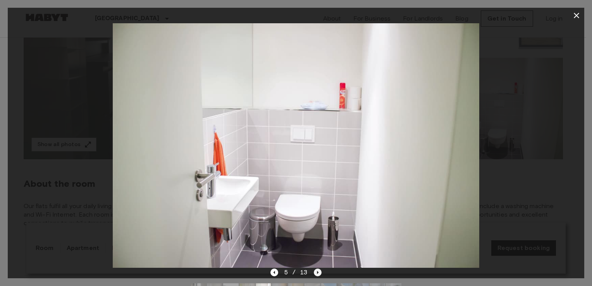
click at [318, 271] on icon "Next image" at bounding box center [318, 272] width 8 height 8
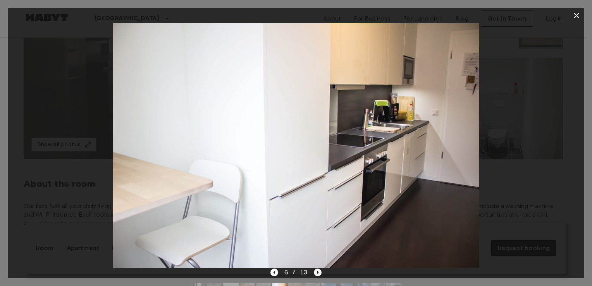
click at [317, 272] on icon "Next image" at bounding box center [318, 272] width 2 height 3
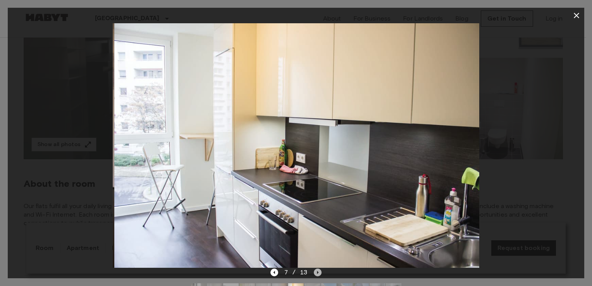
click at [317, 272] on icon "Next image" at bounding box center [318, 272] width 2 height 3
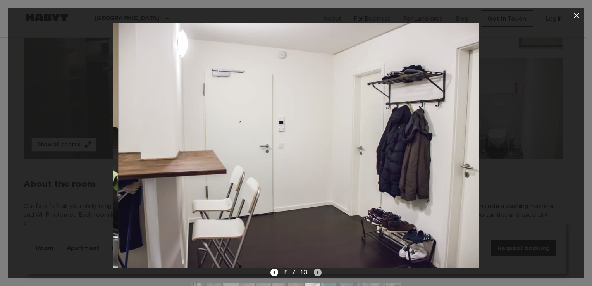
click at [317, 272] on icon "Next image" at bounding box center [318, 272] width 2 height 3
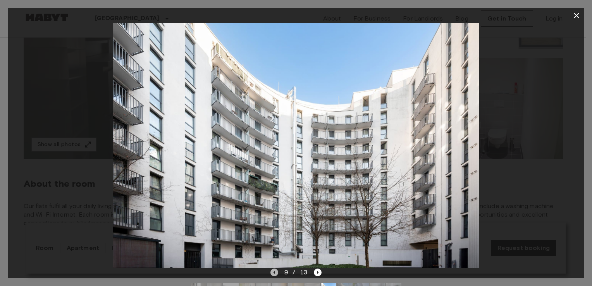
click at [275, 272] on icon "Previous image" at bounding box center [274, 272] width 8 height 8
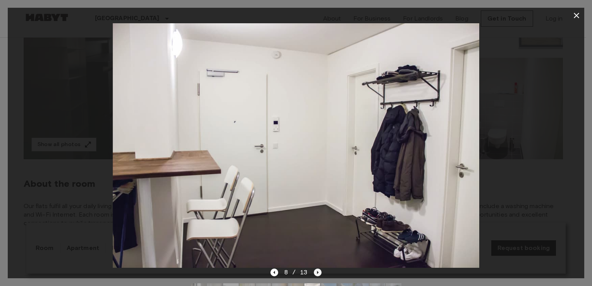
click at [319, 272] on icon "Next image" at bounding box center [318, 272] width 8 height 8
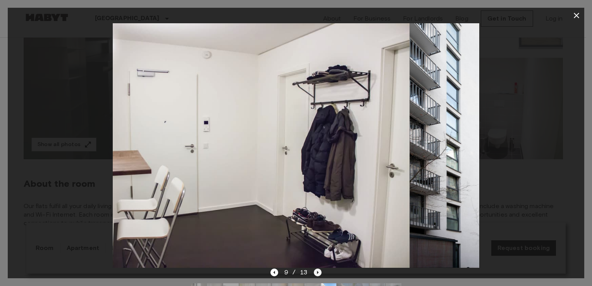
click at [319, 272] on icon "Next image" at bounding box center [318, 272] width 8 height 8
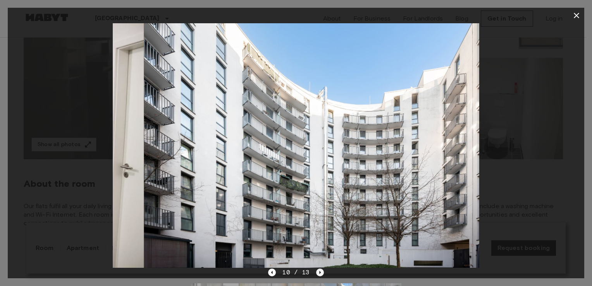
click at [319, 272] on icon "Next image" at bounding box center [320, 272] width 8 height 8
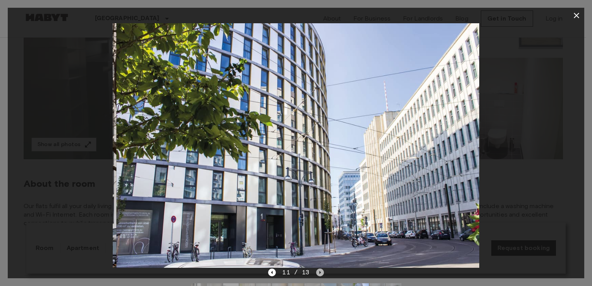
click at [319, 272] on icon "Next image" at bounding box center [320, 272] width 2 height 3
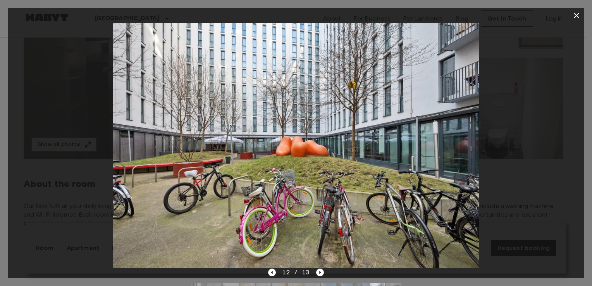
click at [573, 15] on icon "button" at bounding box center [576, 15] width 9 height 9
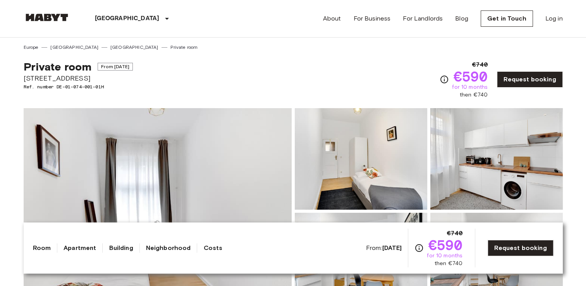
drag, startPoint x: 151, startPoint y: 78, endPoint x: 25, endPoint y: 77, distance: 126.7
click at [25, 77] on div "Private room From [DATE] [STREET_ADDRESS] Ref. number DE-01-074-001-01H €740 €5…" at bounding box center [293, 75] width 539 height 48
drag, startPoint x: 25, startPoint y: 77, endPoint x: 31, endPoint y: 77, distance: 6.2
copy span "[STREET_ADDRESS]"
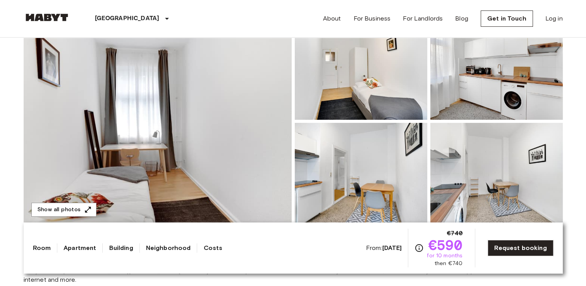
scroll to position [77, 0]
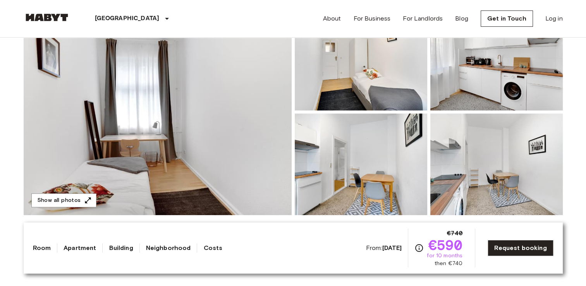
scroll to position [116, 0]
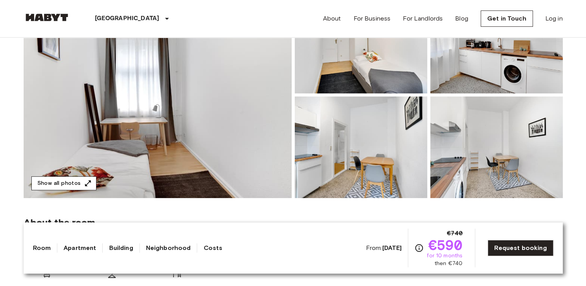
click at [90, 184] on button "Show all photos" at bounding box center [63, 183] width 65 height 14
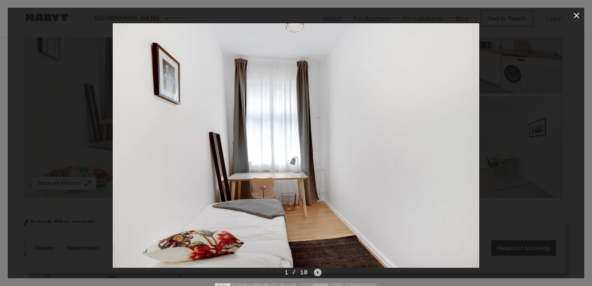
click at [318, 272] on icon "Next image" at bounding box center [318, 272] width 2 height 3
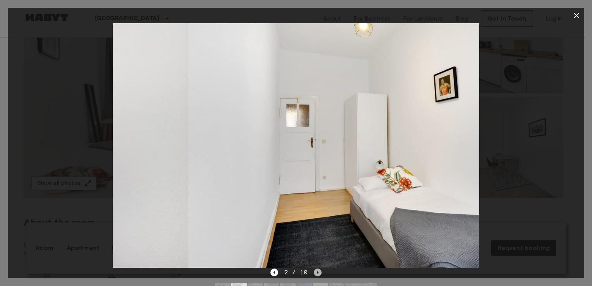
click at [318, 272] on icon "Next image" at bounding box center [318, 272] width 2 height 3
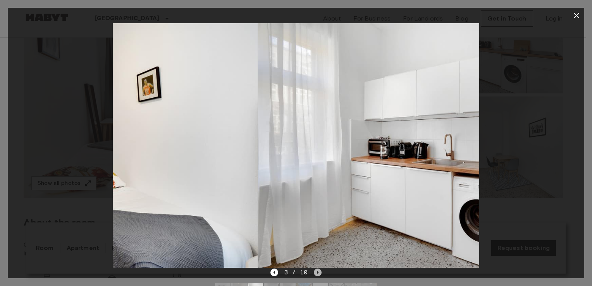
click at [318, 272] on icon "Next image" at bounding box center [318, 272] width 2 height 3
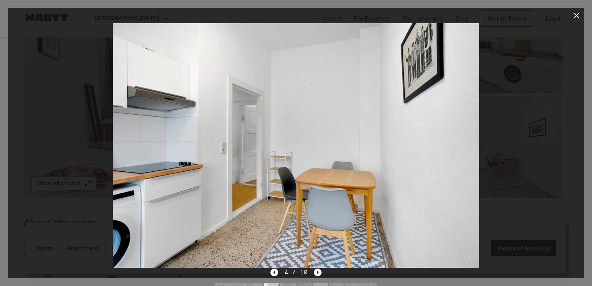
click at [319, 271] on icon "Next image" at bounding box center [318, 272] width 8 height 8
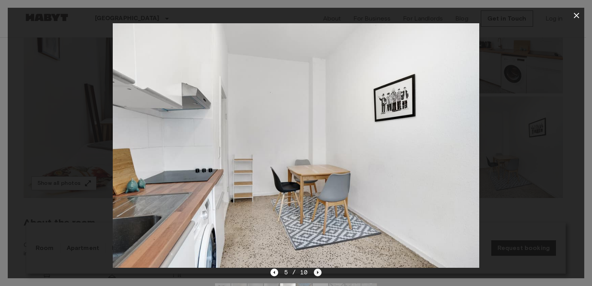
click at [319, 271] on icon "Next image" at bounding box center [318, 272] width 8 height 8
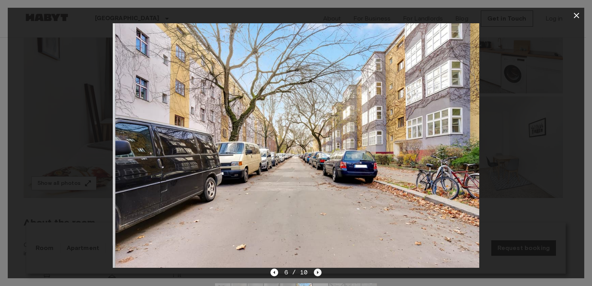
click at [319, 271] on icon "Next image" at bounding box center [318, 272] width 8 height 8
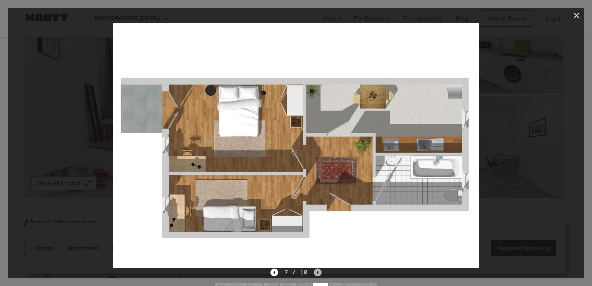
click at [319, 271] on icon "Next image" at bounding box center [318, 272] width 8 height 8
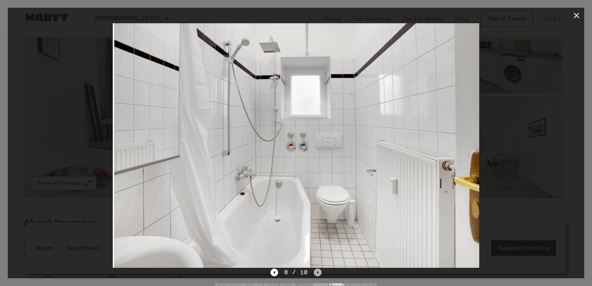
click at [319, 271] on icon "Next image" at bounding box center [318, 272] width 8 height 8
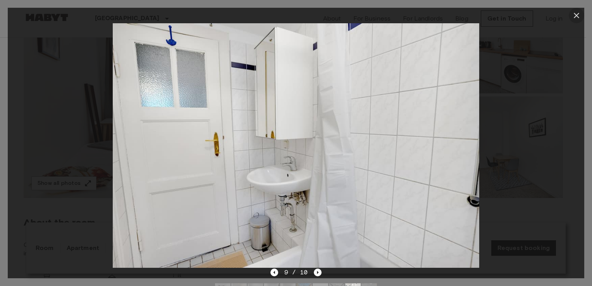
click at [575, 16] on icon "button" at bounding box center [576, 15] width 5 height 5
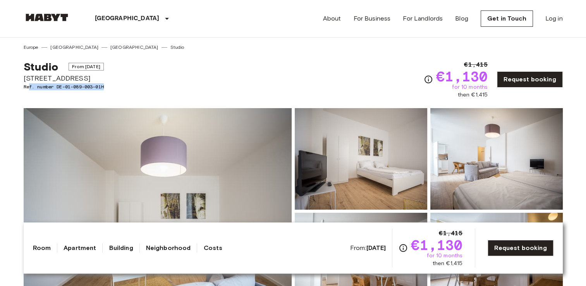
click at [34, 88] on div "Studio From [DATE] [STREET_ADDRESS]. number DE-01-089-003-01H €1,415 €1,130 for…" at bounding box center [293, 75] width 539 height 48
click at [168, 97] on div "Show all photos" at bounding box center [292, 205] width 542 height 218
drag, startPoint x: 83, startPoint y: 79, endPoint x: 22, endPoint y: 78, distance: 60.8
drag, startPoint x: 22, startPoint y: 78, endPoint x: 36, endPoint y: 77, distance: 14.4
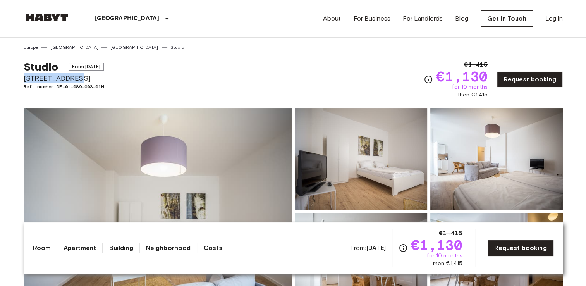
copy span "Gotenstraße 73"
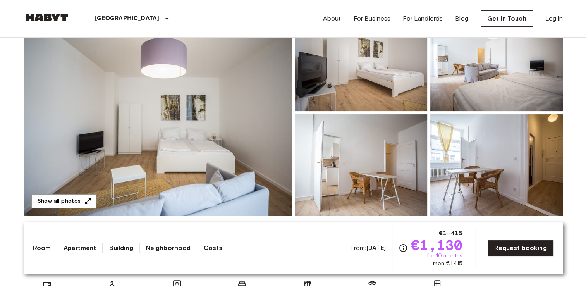
scroll to position [155, 0]
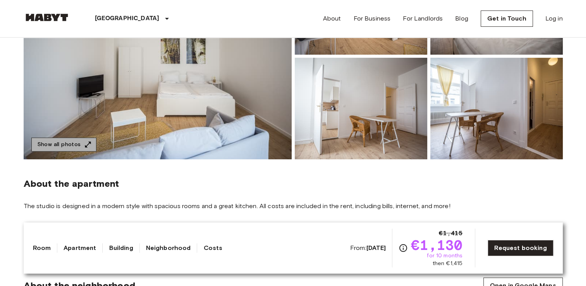
click at [70, 144] on button "Show all photos" at bounding box center [63, 145] width 65 height 14
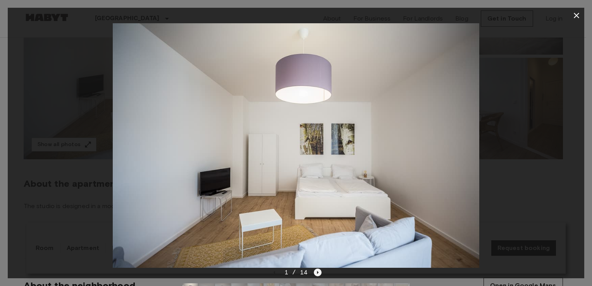
click at [316, 272] on icon "Next image" at bounding box center [318, 272] width 8 height 8
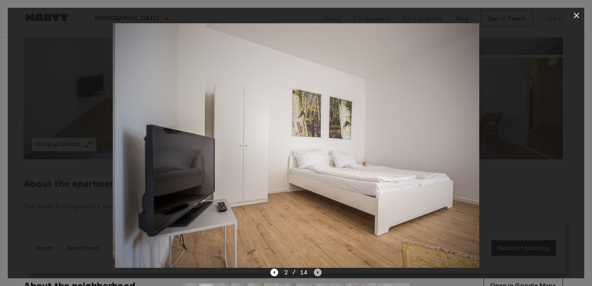
click at [316, 271] on icon "Next image" at bounding box center [318, 272] width 8 height 8
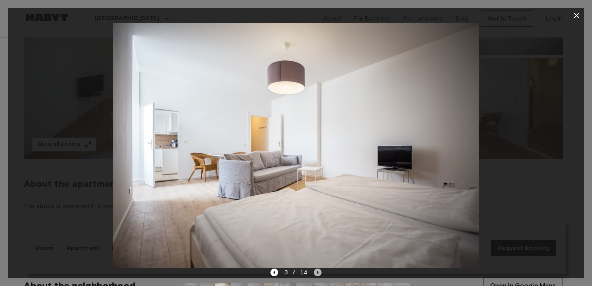
click at [316, 271] on icon "Next image" at bounding box center [318, 272] width 8 height 8
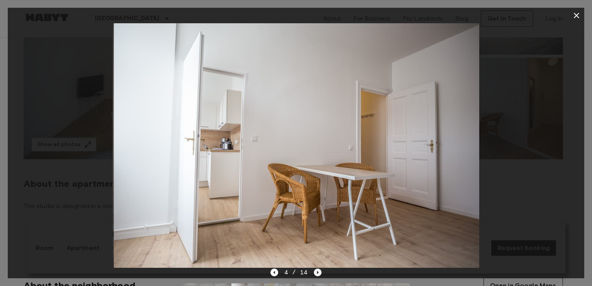
click at [316, 271] on icon "Next image" at bounding box center [318, 272] width 8 height 8
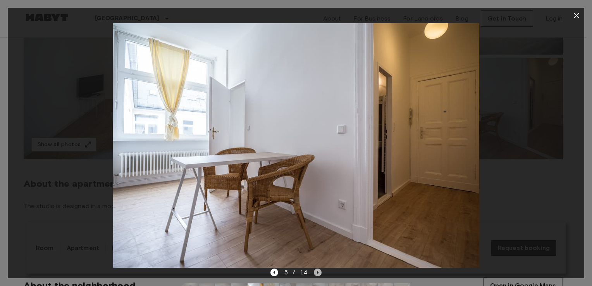
click at [316, 271] on icon "Next image" at bounding box center [318, 272] width 8 height 8
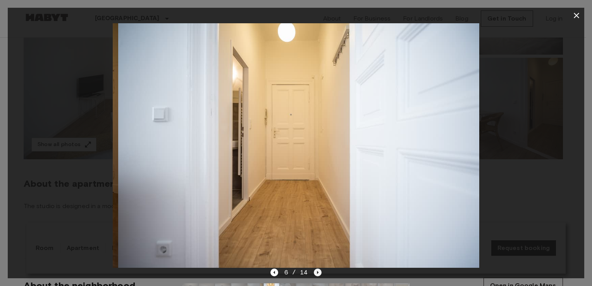
click at [316, 271] on icon "Next image" at bounding box center [318, 272] width 8 height 8
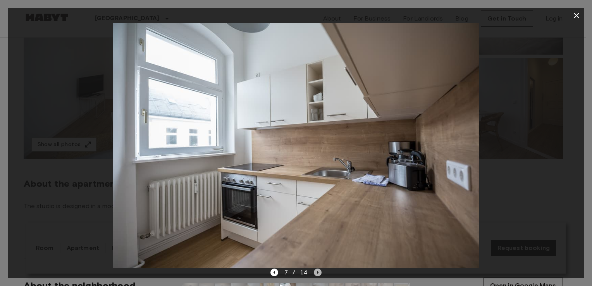
click at [315, 272] on icon "Next image" at bounding box center [318, 272] width 8 height 8
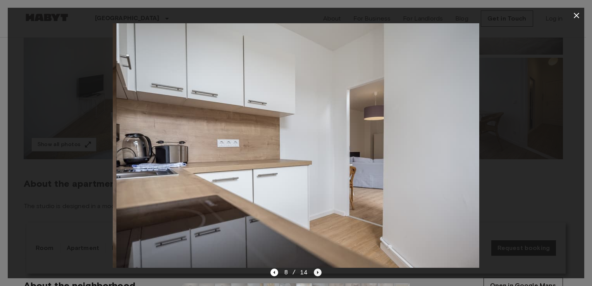
click at [315, 272] on icon "Next image" at bounding box center [318, 272] width 8 height 8
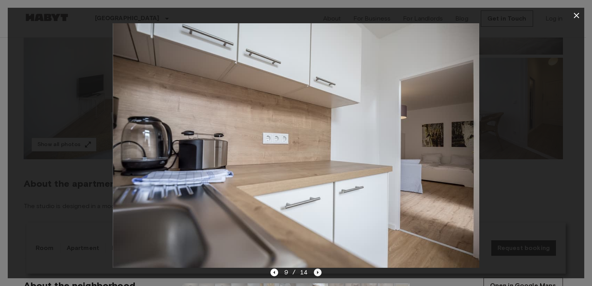
click at [315, 272] on icon "Next image" at bounding box center [318, 272] width 8 height 8
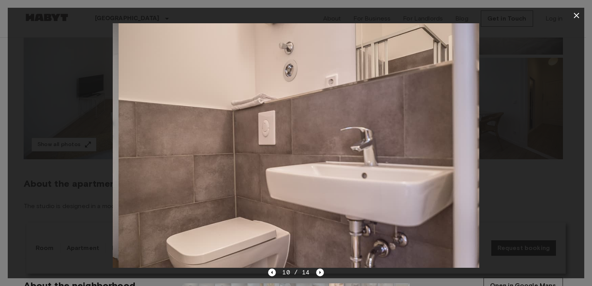
click at [315, 273] on div "10 / 14" at bounding box center [295, 272] width 55 height 9
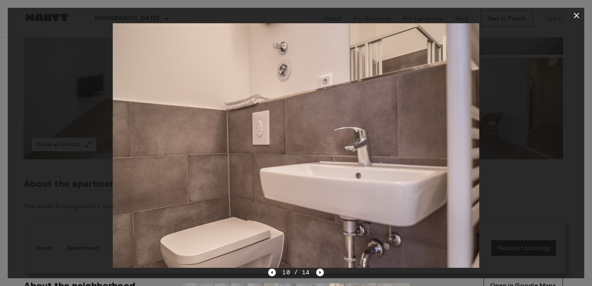
click at [317, 273] on icon "Next image" at bounding box center [320, 272] width 8 height 8
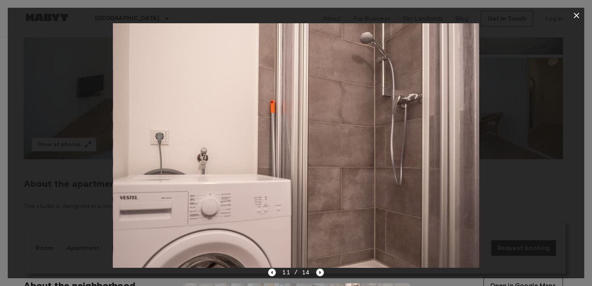
click at [317, 273] on icon "Next image" at bounding box center [320, 272] width 8 height 8
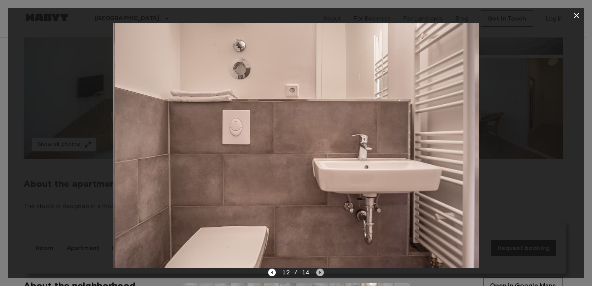
click at [317, 273] on icon "Next image" at bounding box center [320, 272] width 8 height 8
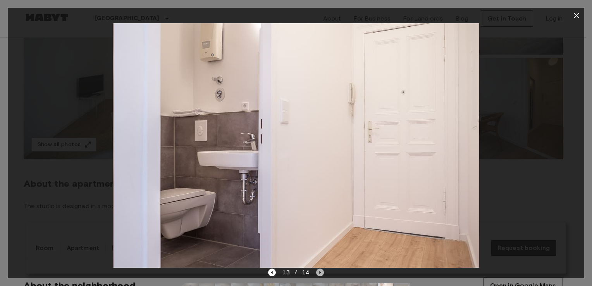
click at [317, 273] on icon "Next image" at bounding box center [320, 272] width 8 height 8
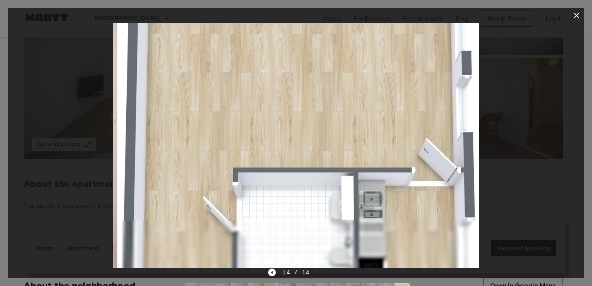
click at [318, 273] on div "14 / 14" at bounding box center [295, 272] width 55 height 9
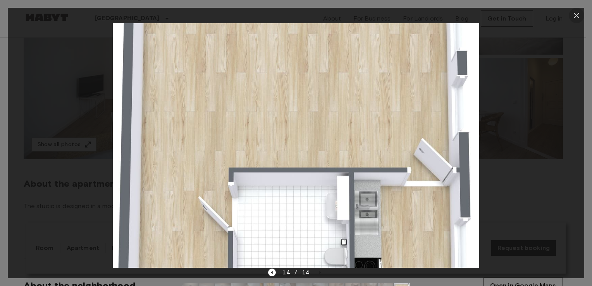
click at [576, 17] on icon "button" at bounding box center [576, 15] width 9 height 9
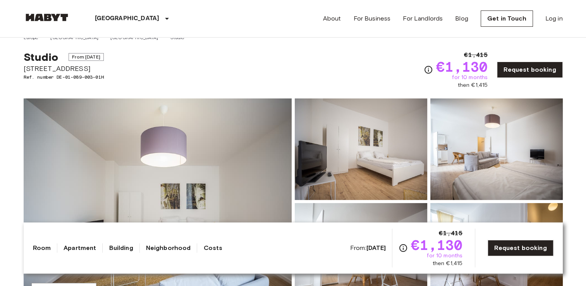
scroll to position [0, 0]
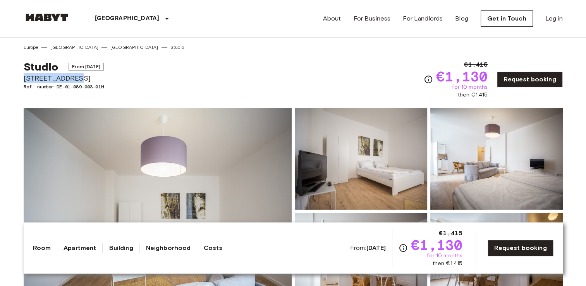
drag, startPoint x: 72, startPoint y: 77, endPoint x: 26, endPoint y: 77, distance: 46.1
click at [26, 77] on span "Gotenstraße 73" at bounding box center [64, 78] width 80 height 10
copy span "Gotenstraße 73"
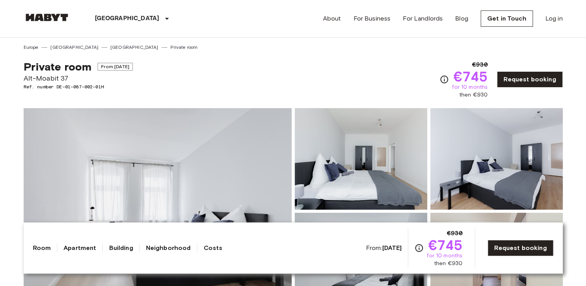
scroll to position [39, 0]
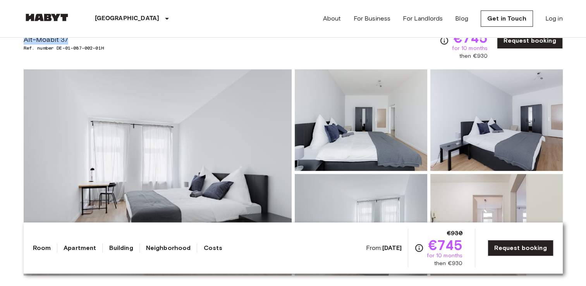
drag, startPoint x: 67, startPoint y: 42, endPoint x: 25, endPoint y: 40, distance: 41.9
click at [25, 40] on span "Alt-Moabit 37" at bounding box center [78, 39] width 109 height 10
copy span "Alt-Moabit 37"
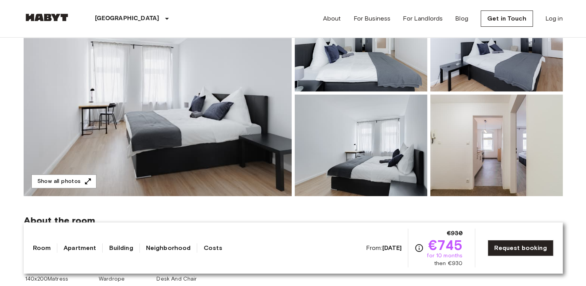
scroll to position [155, 0]
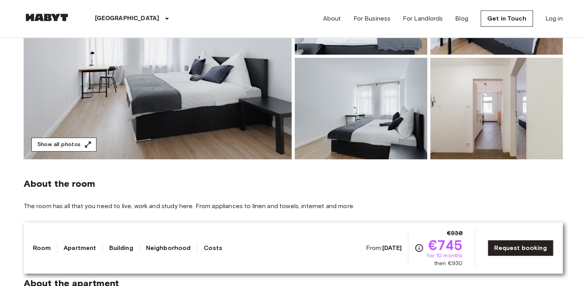
click at [77, 144] on button "Show all photos" at bounding box center [63, 145] width 65 height 14
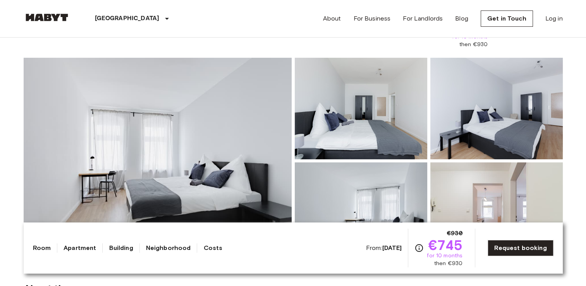
scroll to position [0, 0]
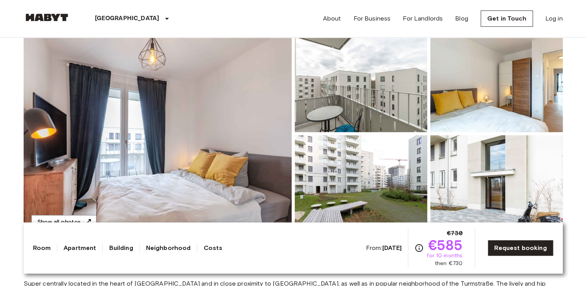
scroll to position [116, 0]
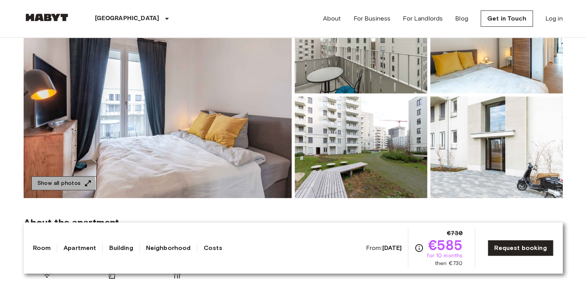
click at [51, 185] on button "Show all photos" at bounding box center [63, 183] width 65 height 14
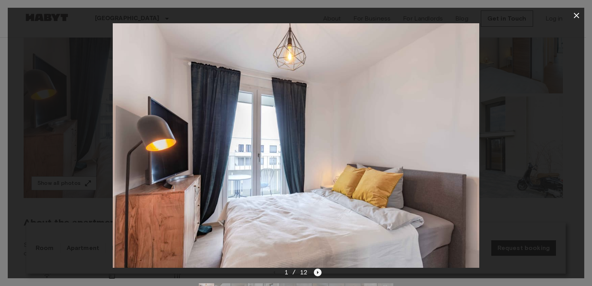
click at [320, 275] on icon "Next image" at bounding box center [318, 272] width 8 height 8
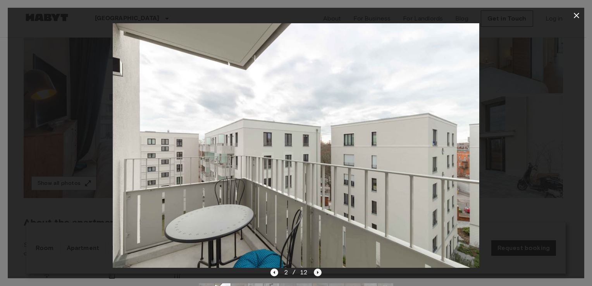
click at [320, 275] on icon "Next image" at bounding box center [318, 272] width 8 height 8
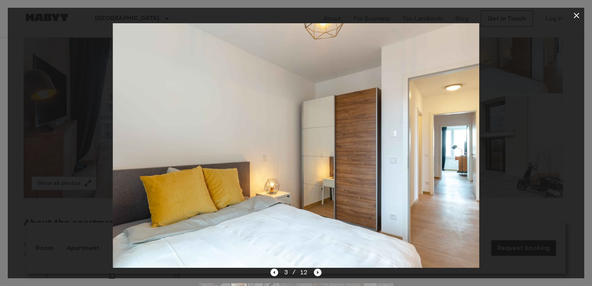
click at [320, 274] on icon "Next image" at bounding box center [318, 272] width 8 height 8
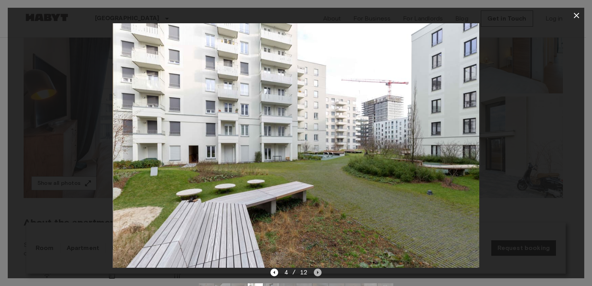
click at [320, 273] on icon "Next image" at bounding box center [318, 272] width 8 height 8
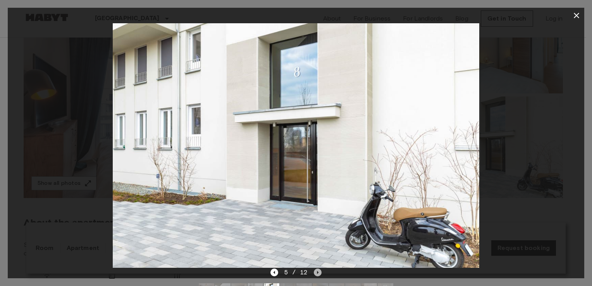
click at [320, 273] on icon "Next image" at bounding box center [318, 272] width 8 height 8
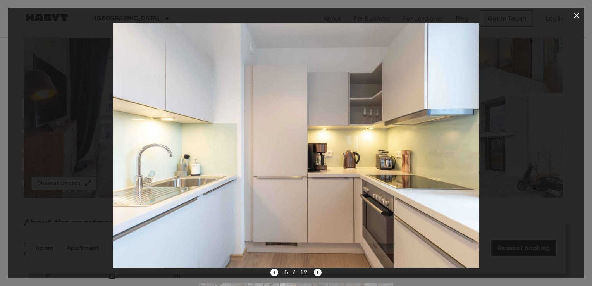
click at [320, 273] on icon "Next image" at bounding box center [318, 272] width 8 height 8
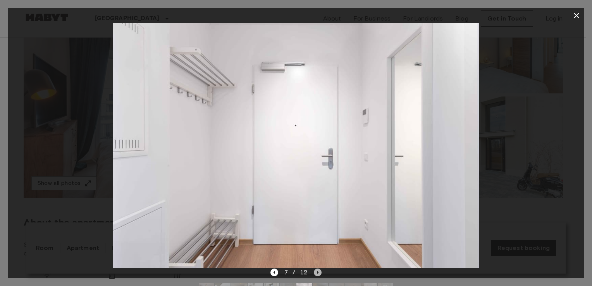
click at [320, 273] on icon "Next image" at bounding box center [318, 272] width 8 height 8
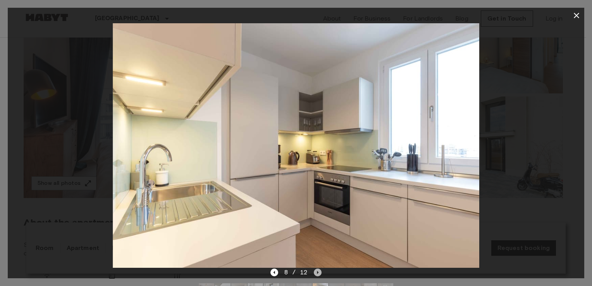
click at [320, 273] on icon "Next image" at bounding box center [318, 272] width 8 height 8
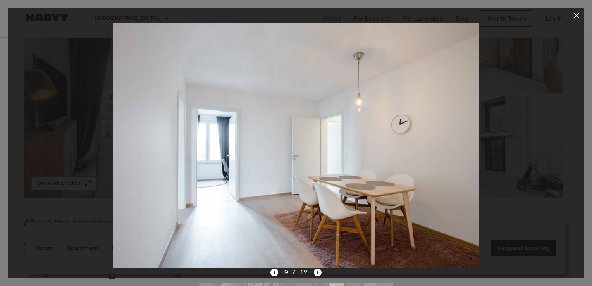
click at [320, 273] on icon "Next image" at bounding box center [318, 272] width 8 height 8
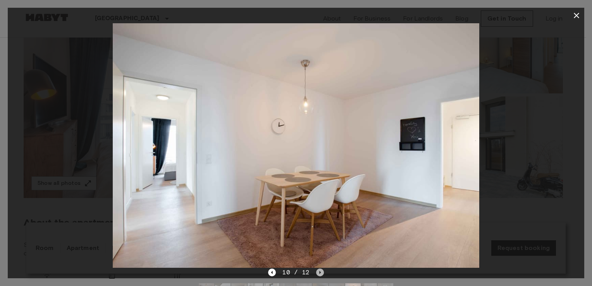
click at [320, 273] on icon "Next image" at bounding box center [320, 272] width 8 height 8
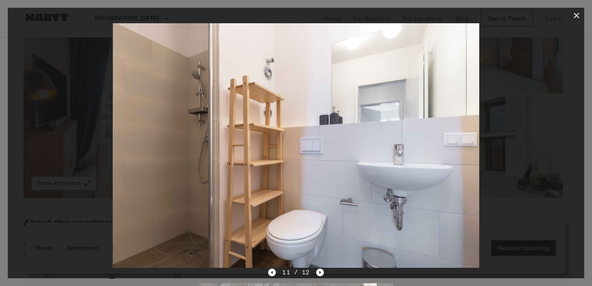
click at [320, 273] on icon "Next image" at bounding box center [320, 272] width 8 height 8
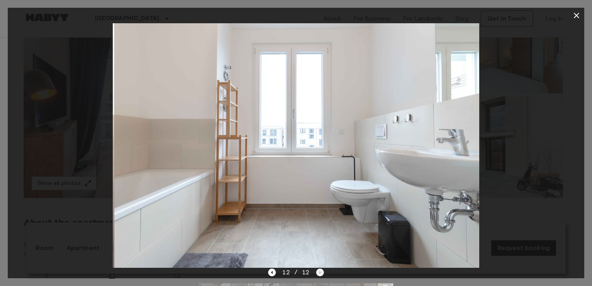
click at [320, 273] on div "12 / 12" at bounding box center [295, 272] width 55 height 9
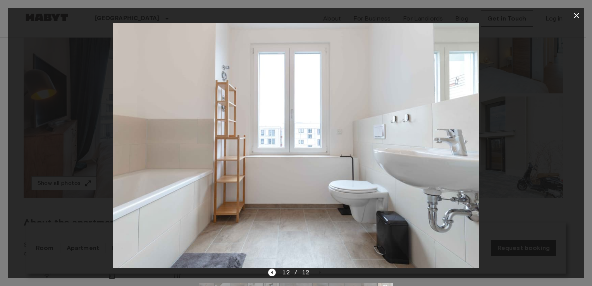
click at [3, 20] on div at bounding box center [296, 143] width 592 height 286
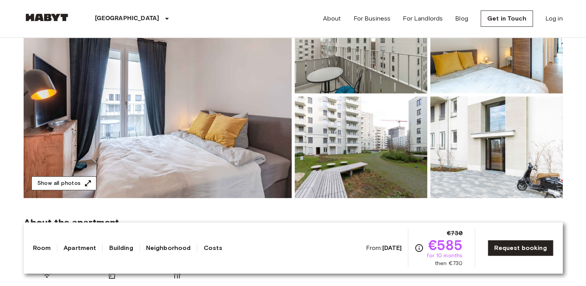
click at [87, 182] on icon "button" at bounding box center [88, 183] width 6 height 6
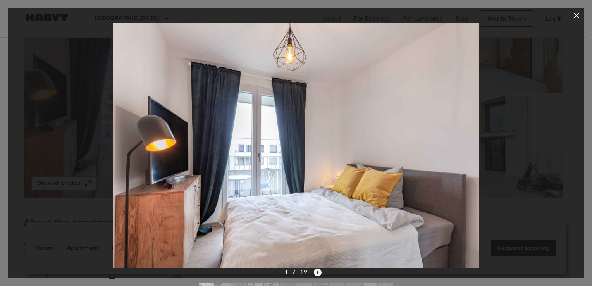
click at [318, 274] on icon "Next image" at bounding box center [318, 272] width 8 height 8
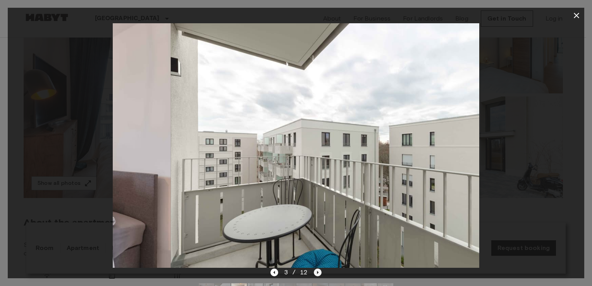
click at [318, 273] on icon "Next image" at bounding box center [318, 272] width 8 height 8
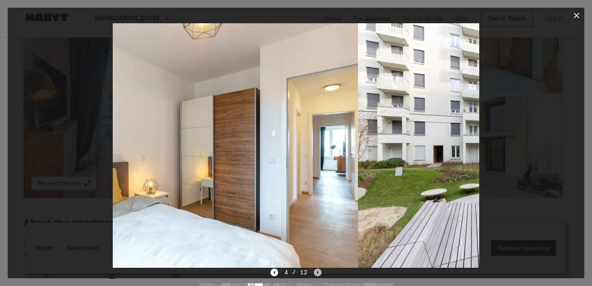
click at [318, 273] on icon "Next image" at bounding box center [318, 272] width 8 height 8
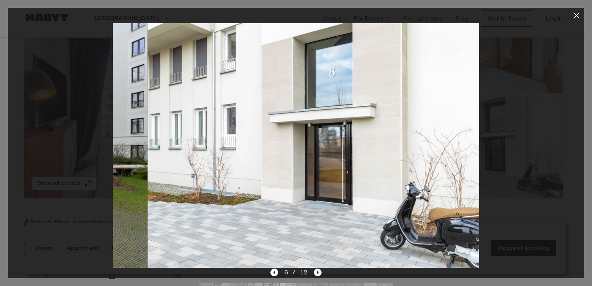
click at [318, 273] on icon "Next image" at bounding box center [318, 272] width 8 height 8
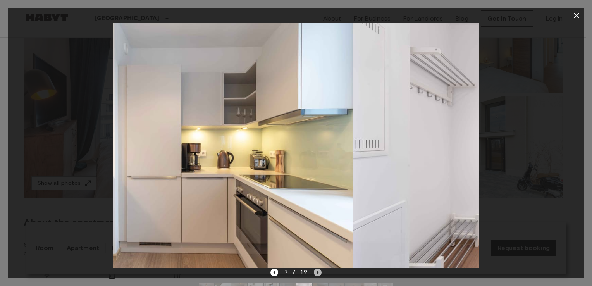
click at [318, 273] on icon "Next image" at bounding box center [318, 272] width 8 height 8
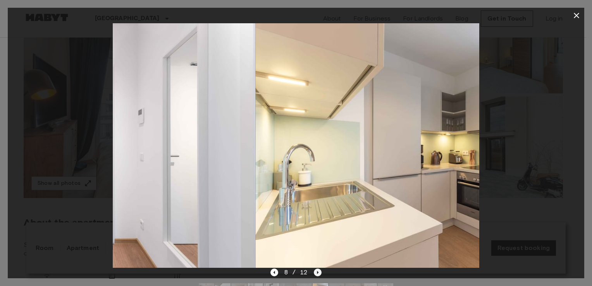
click at [318, 273] on icon "Next image" at bounding box center [318, 272] width 8 height 8
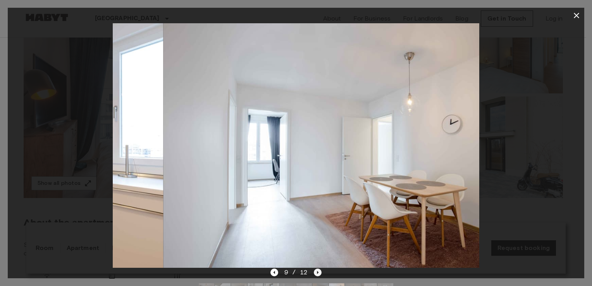
click at [318, 273] on icon "Next image" at bounding box center [318, 272] width 8 height 8
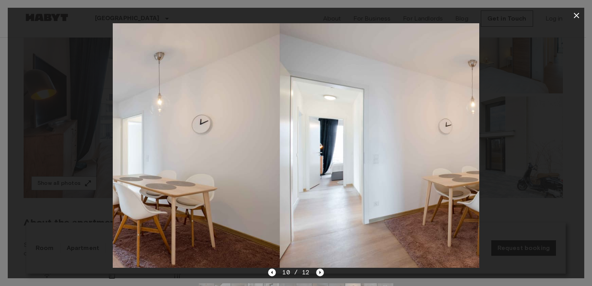
click at [318, 273] on icon "Next image" at bounding box center [320, 272] width 8 height 8
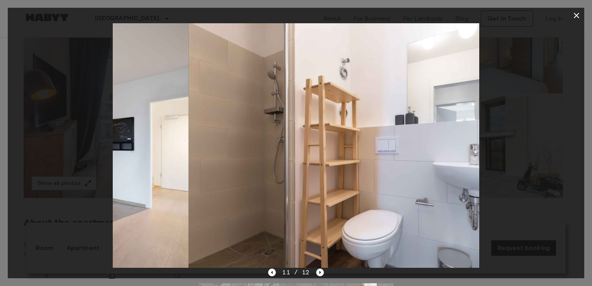
click at [318, 273] on icon "Next image" at bounding box center [320, 272] width 8 height 8
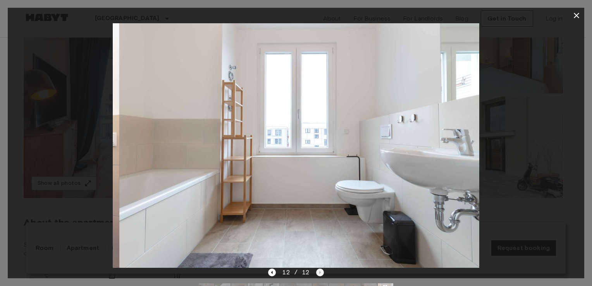
click at [318, 273] on div "12 / 12" at bounding box center [295, 272] width 55 height 9
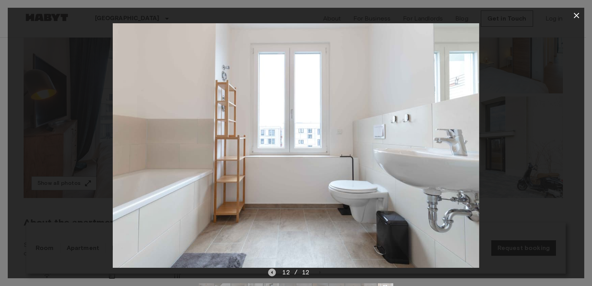
click at [272, 271] on icon "Previous image" at bounding box center [272, 272] width 8 height 8
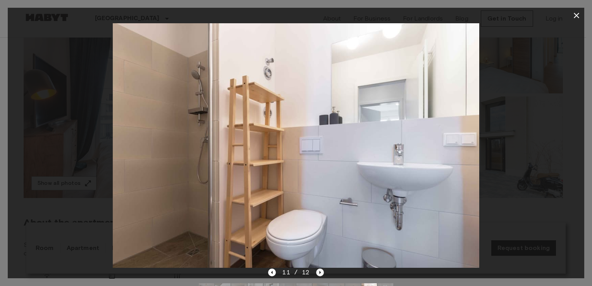
click at [321, 273] on icon "Next image" at bounding box center [320, 272] width 8 height 8
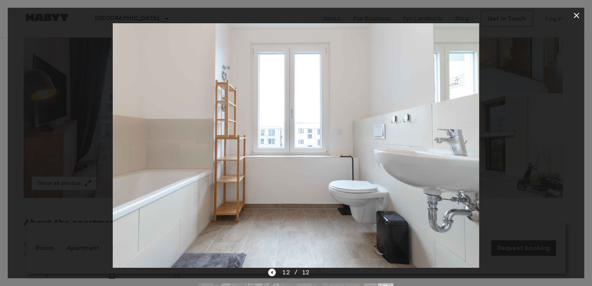
click at [270, 273] on icon "Previous image" at bounding box center [272, 272] width 8 height 8
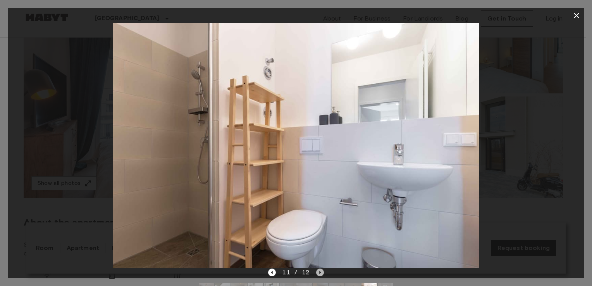
click at [316, 274] on icon "Next image" at bounding box center [320, 272] width 8 height 8
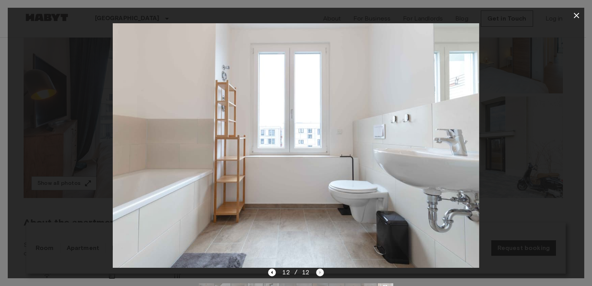
click at [316, 274] on div "12 / 12" at bounding box center [295, 272] width 55 height 9
click at [572, 15] on icon "button" at bounding box center [576, 15] width 9 height 9
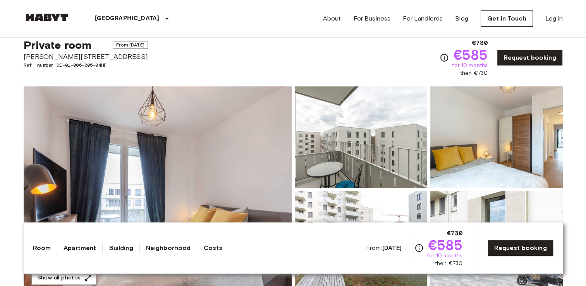
scroll to position [0, 0]
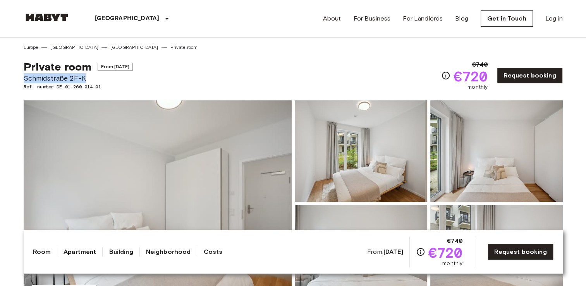
drag, startPoint x: 84, startPoint y: 79, endPoint x: 22, endPoint y: 79, distance: 61.6
drag, startPoint x: 22, startPoint y: 79, endPoint x: 26, endPoint y: 79, distance: 4.3
copy span "Schmidstraße 2F-K"
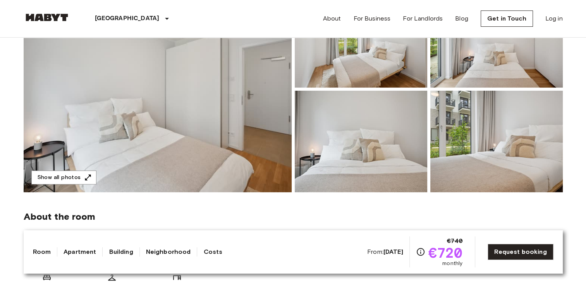
scroll to position [116, 0]
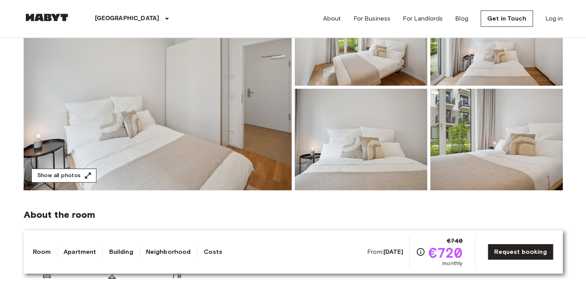
click at [85, 175] on icon "button" at bounding box center [88, 176] width 8 height 8
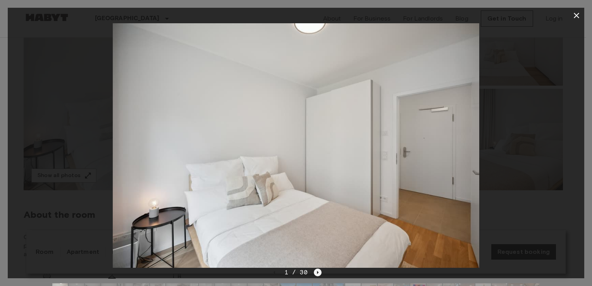
click at [318, 272] on icon "Next image" at bounding box center [318, 272] width 2 height 3
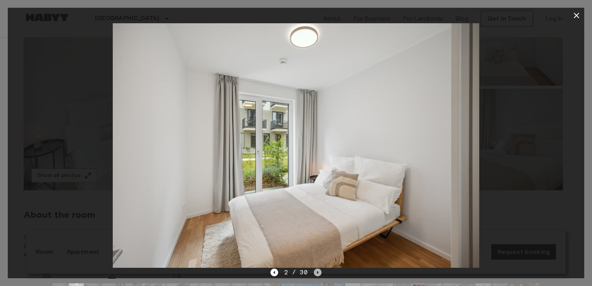
click at [318, 272] on icon "Next image" at bounding box center [318, 272] width 2 height 3
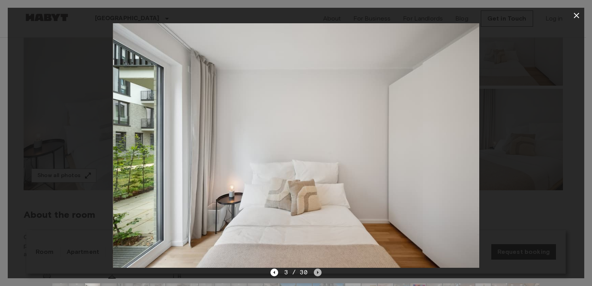
click at [318, 272] on icon "Next image" at bounding box center [318, 272] width 2 height 3
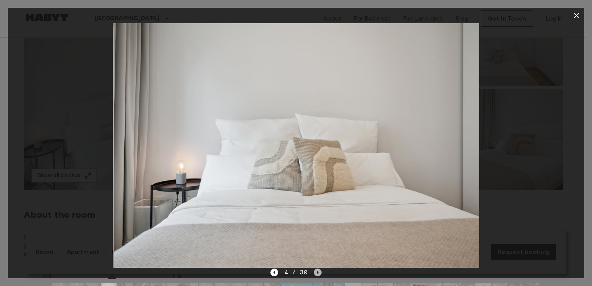
click at [318, 272] on icon "Next image" at bounding box center [318, 272] width 2 height 3
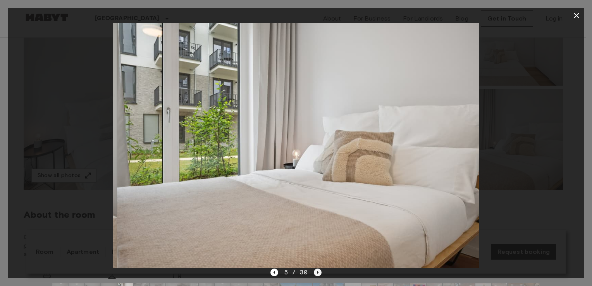
click at [318, 272] on icon "Next image" at bounding box center [318, 272] width 2 height 3
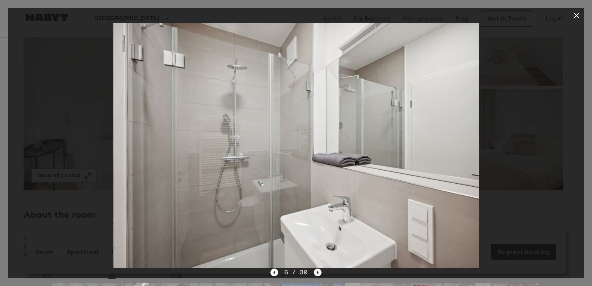
click at [318, 272] on icon "Next image" at bounding box center [318, 272] width 2 height 3
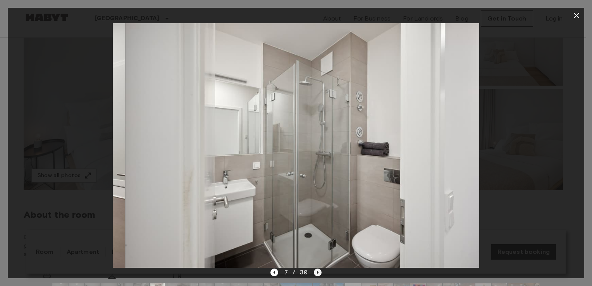
click at [318, 272] on icon "Next image" at bounding box center [318, 272] width 2 height 3
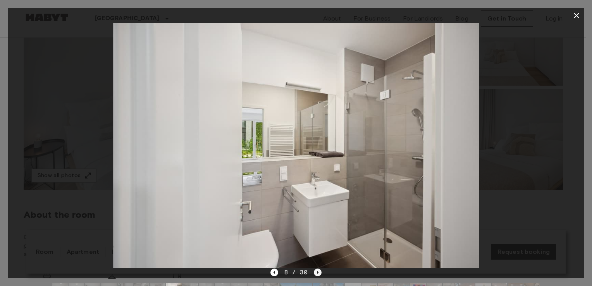
click at [318, 272] on icon "Next image" at bounding box center [318, 272] width 2 height 3
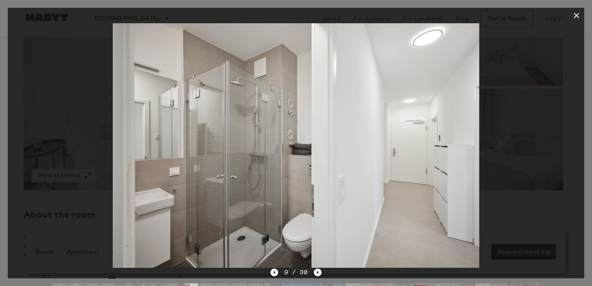
click at [318, 272] on icon "Next image" at bounding box center [318, 272] width 2 height 3
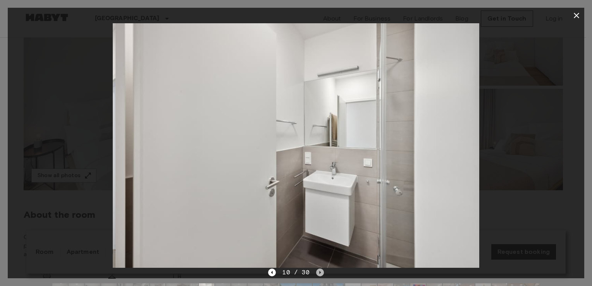
click at [318, 272] on icon "Next image" at bounding box center [320, 272] width 8 height 8
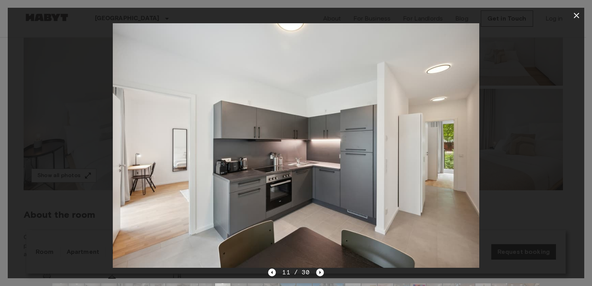
click at [318, 272] on icon "Next image" at bounding box center [320, 272] width 8 height 8
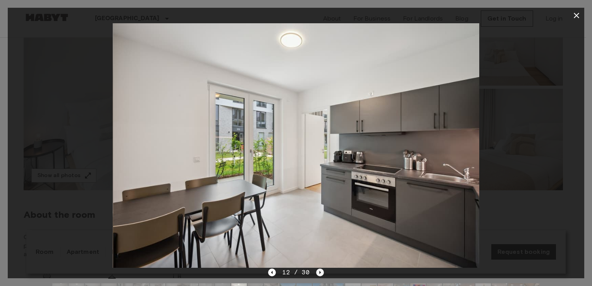
click at [318, 272] on icon "Next image" at bounding box center [320, 272] width 8 height 8
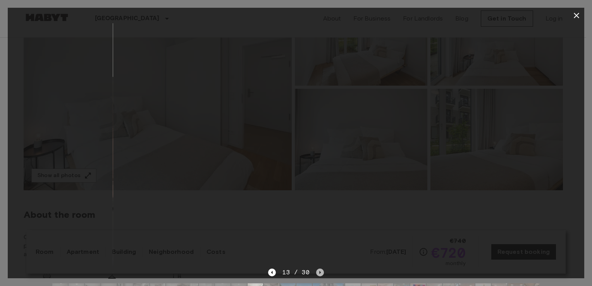
click at [318, 272] on icon "Next image" at bounding box center [320, 272] width 8 height 8
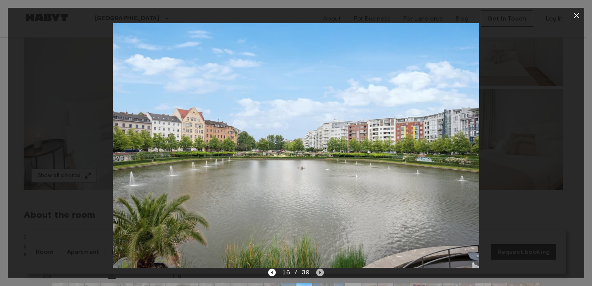
click at [318, 272] on icon "Next image" at bounding box center [320, 272] width 8 height 8
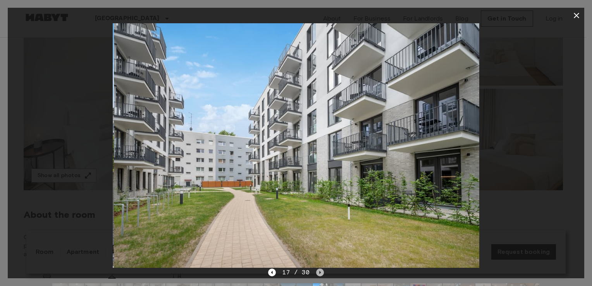
click at [318, 272] on icon "Next image" at bounding box center [320, 272] width 8 height 8
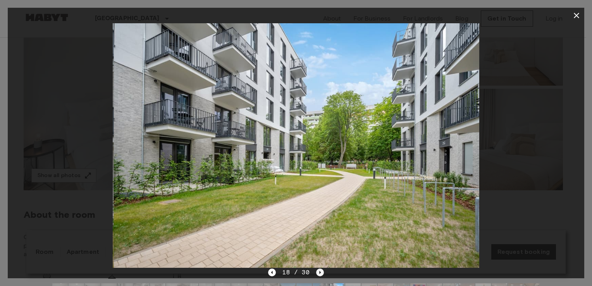
click at [318, 272] on icon "Next image" at bounding box center [320, 272] width 8 height 8
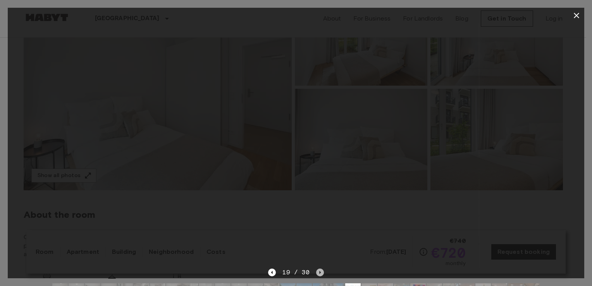
click at [320, 275] on icon "Next image" at bounding box center [320, 272] width 8 height 8
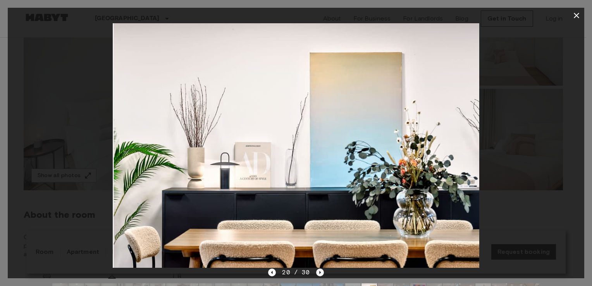
click at [320, 275] on icon "Next image" at bounding box center [320, 272] width 8 height 8
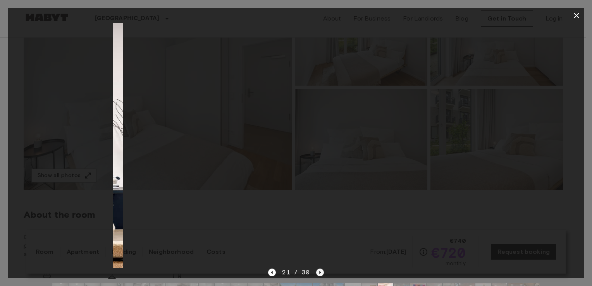
click at [320, 275] on icon "Next image" at bounding box center [320, 272] width 8 height 8
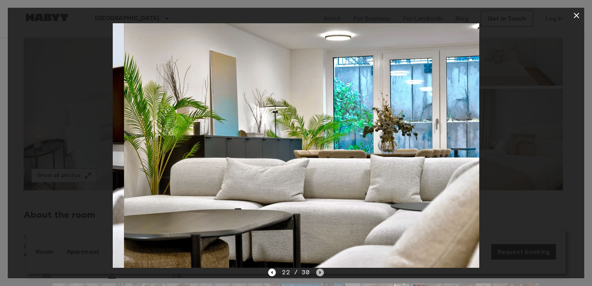
click at [320, 275] on icon "Next image" at bounding box center [320, 272] width 8 height 8
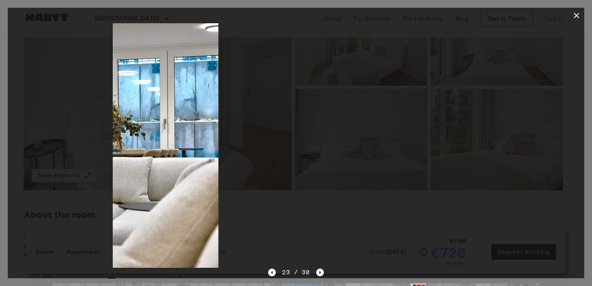
click at [320, 275] on icon "Next image" at bounding box center [320, 272] width 8 height 8
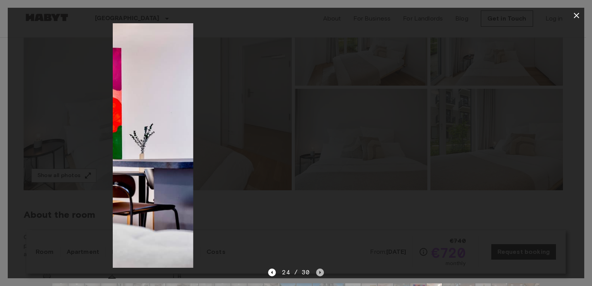
click at [320, 275] on icon "Next image" at bounding box center [320, 272] width 8 height 8
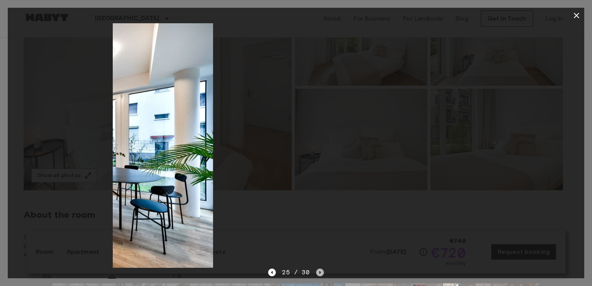
click at [320, 275] on icon "Next image" at bounding box center [320, 272] width 8 height 8
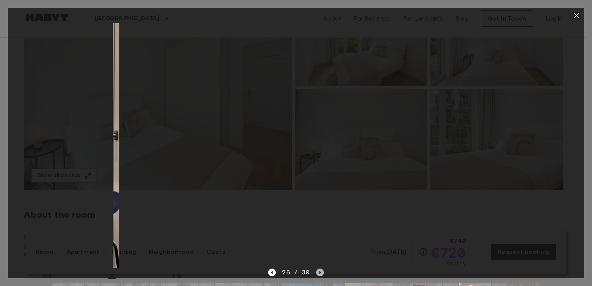
click at [321, 275] on icon "Next image" at bounding box center [320, 272] width 8 height 8
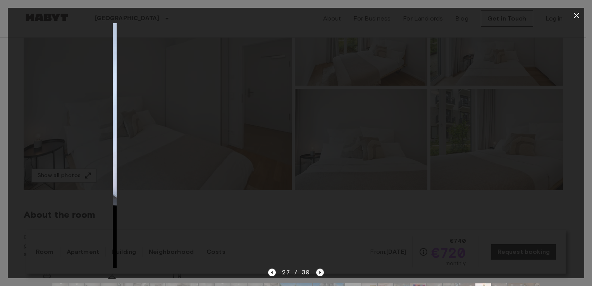
click at [321, 275] on icon "Next image" at bounding box center [320, 272] width 8 height 8
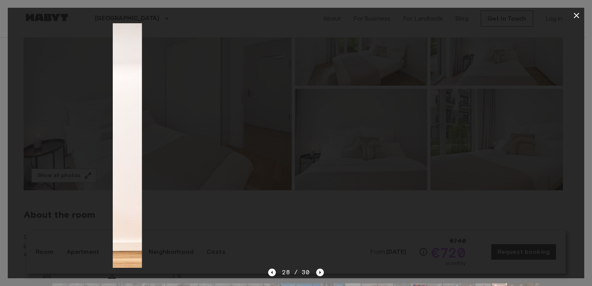
click at [321, 275] on icon "Next image" at bounding box center [320, 272] width 8 height 8
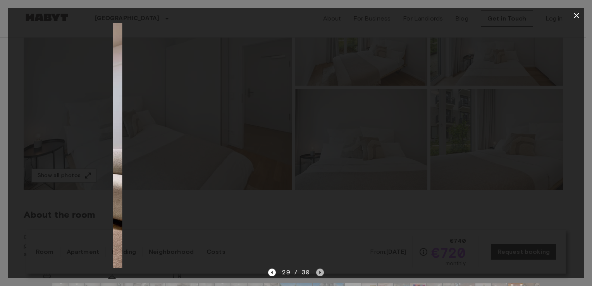
click at [321, 275] on icon "Next image" at bounding box center [320, 272] width 8 height 8
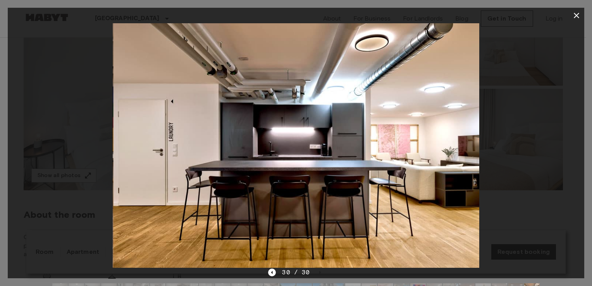
click at [321, 275] on div "30 / 30" at bounding box center [295, 272] width 55 height 9
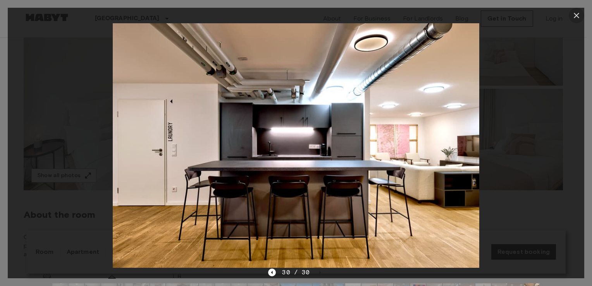
click at [571, 17] on button "button" at bounding box center [576, 15] width 15 height 15
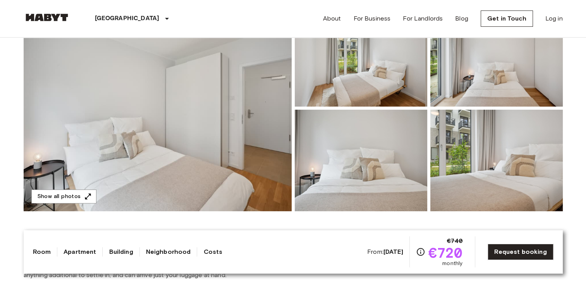
scroll to position [0, 0]
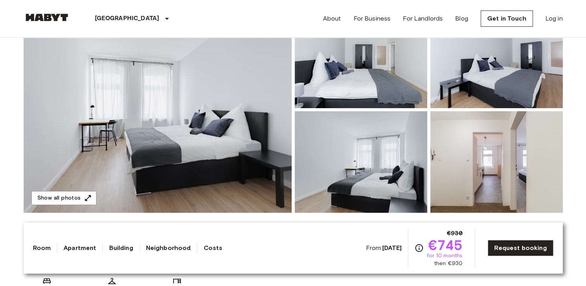
scroll to position [116, 0]
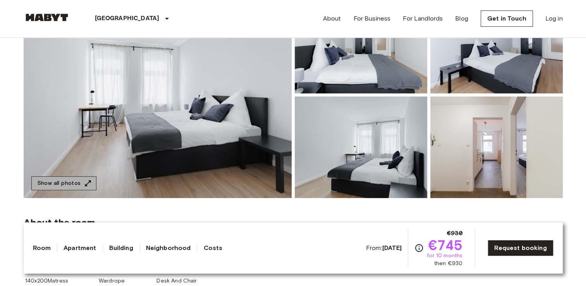
click at [74, 179] on button "Show all photos" at bounding box center [63, 183] width 65 height 14
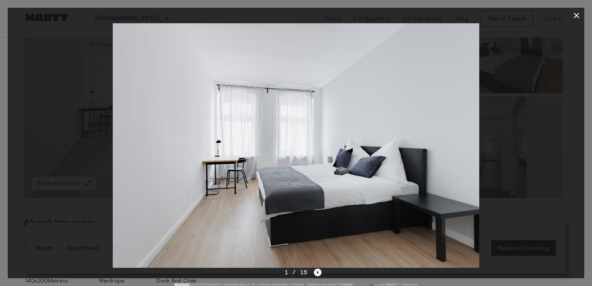
click at [317, 274] on icon "Next image" at bounding box center [318, 272] width 8 height 8
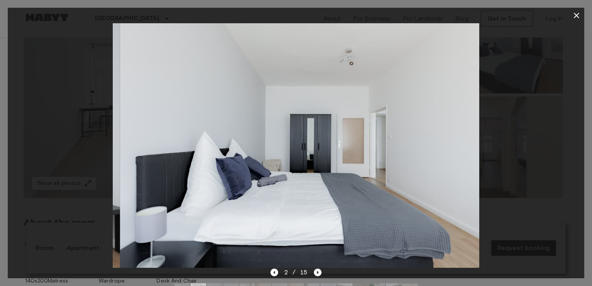
click at [317, 274] on icon "Next image" at bounding box center [318, 272] width 8 height 8
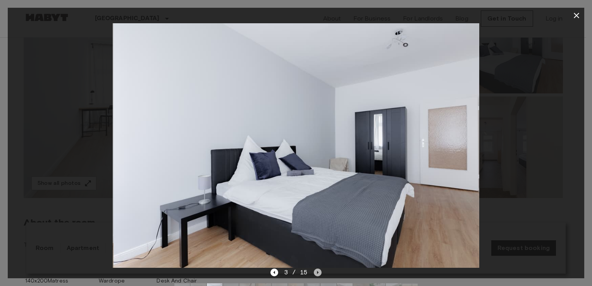
click at [317, 274] on icon "Next image" at bounding box center [318, 272] width 8 height 8
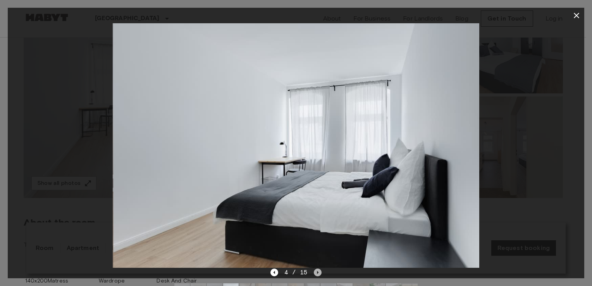
click at [317, 274] on icon "Next image" at bounding box center [318, 272] width 8 height 8
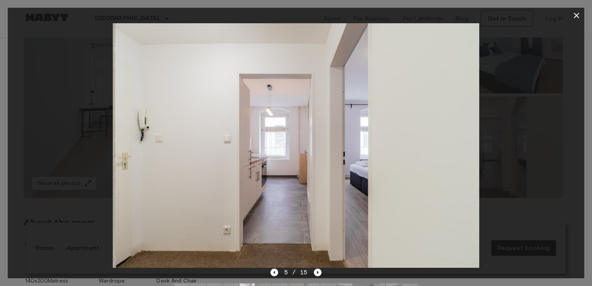
click at [317, 274] on icon "Next image" at bounding box center [318, 272] width 8 height 8
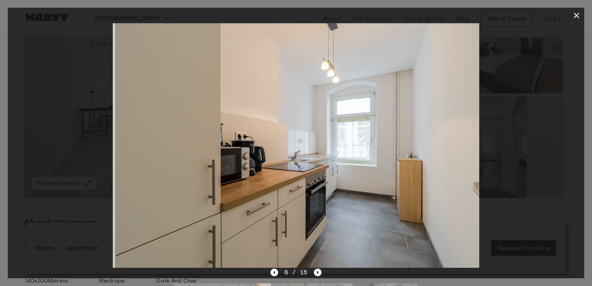
click at [318, 274] on icon "Next image" at bounding box center [318, 272] width 8 height 8
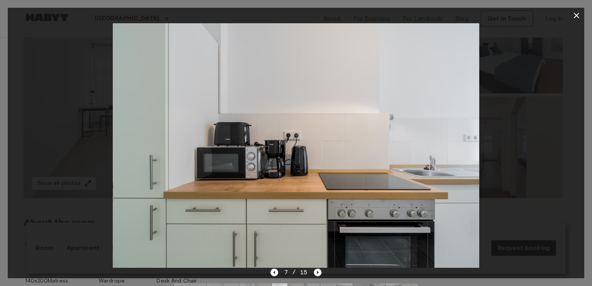
click at [318, 274] on icon "Next image" at bounding box center [318, 272] width 8 height 8
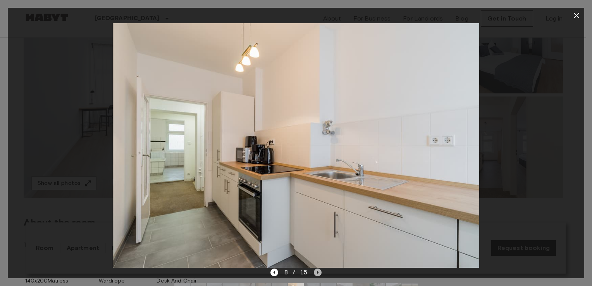
click at [318, 274] on icon "Next image" at bounding box center [318, 272] width 8 height 8
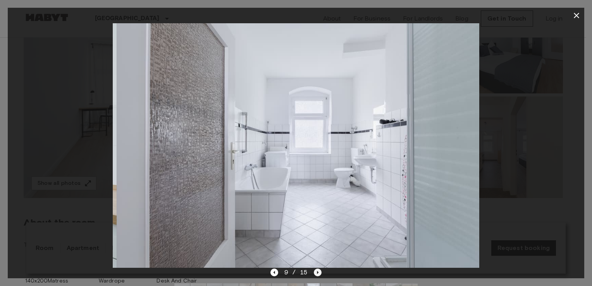
click at [318, 274] on icon "Next image" at bounding box center [318, 272] width 8 height 8
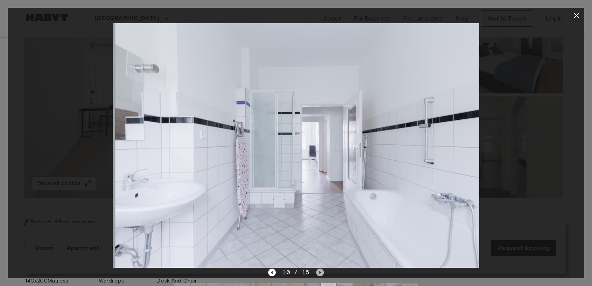
click at [318, 274] on icon "Next image" at bounding box center [320, 272] width 8 height 8
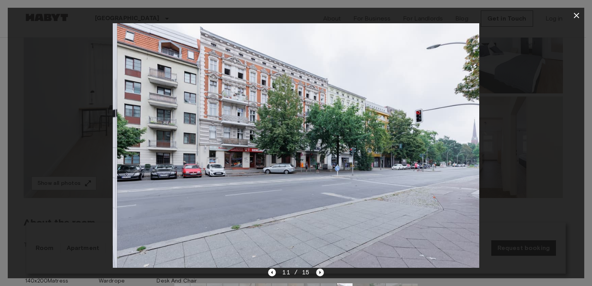
click at [318, 274] on icon "Next image" at bounding box center [320, 272] width 8 height 8
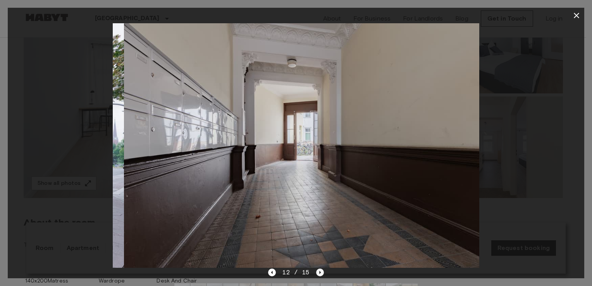
click at [318, 274] on icon "Next image" at bounding box center [320, 272] width 8 height 8
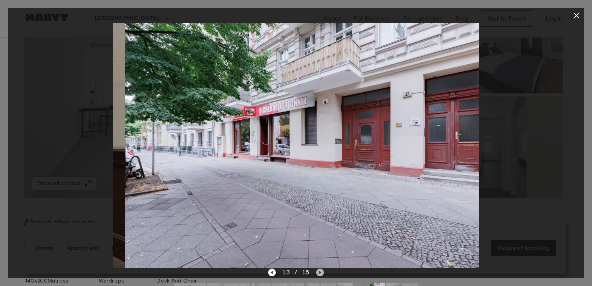
click at [318, 274] on icon "Next image" at bounding box center [320, 272] width 8 height 8
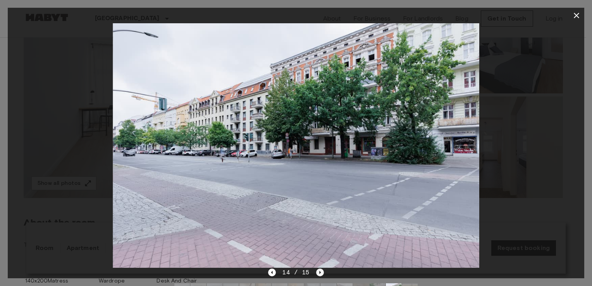
click at [318, 274] on icon "Next image" at bounding box center [320, 272] width 8 height 8
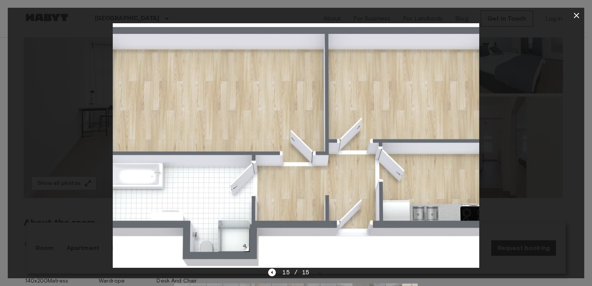
click at [577, 15] on icon "button" at bounding box center [576, 15] width 5 height 5
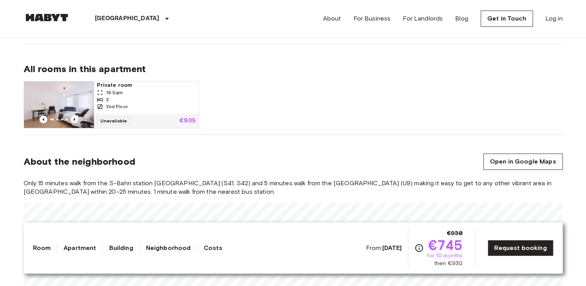
scroll to position [426, 0]
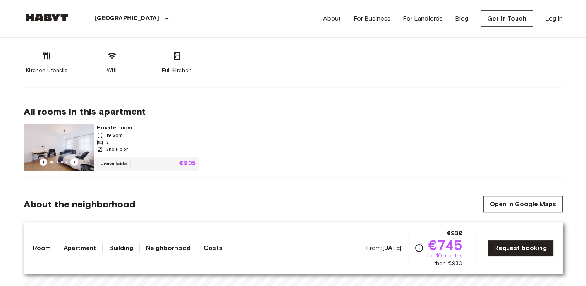
click at [62, 140] on img at bounding box center [59, 147] width 70 height 46
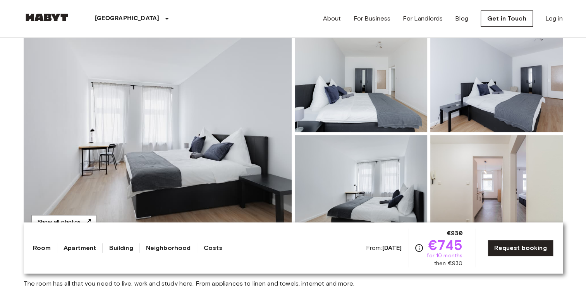
scroll to position [0, 0]
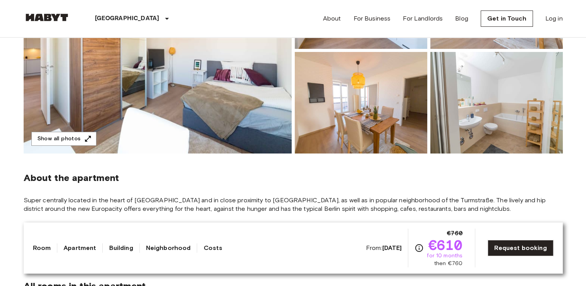
scroll to position [116, 0]
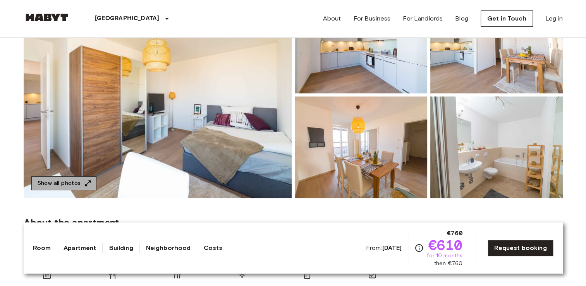
click at [79, 181] on button "Show all photos" at bounding box center [63, 183] width 65 height 14
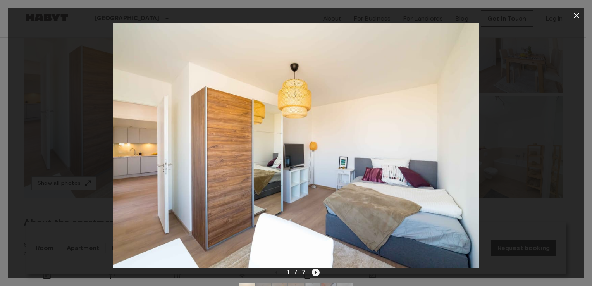
click at [314, 269] on icon "Next image" at bounding box center [316, 272] width 8 height 8
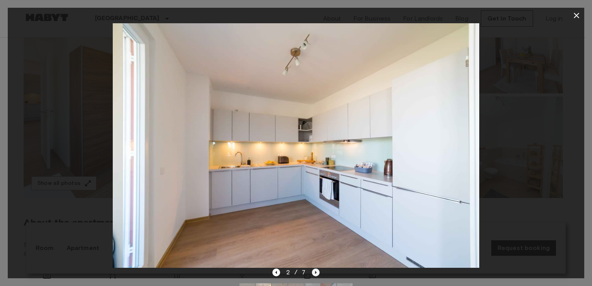
click at [314, 269] on icon "Next image" at bounding box center [316, 272] width 8 height 8
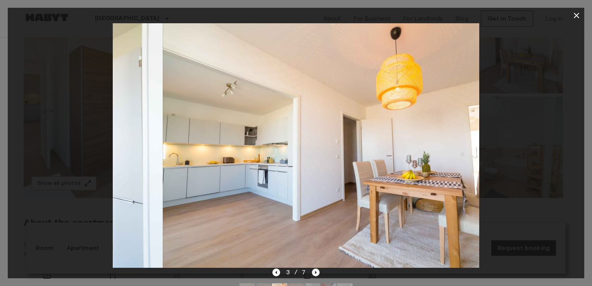
click at [314, 269] on icon "Next image" at bounding box center [316, 272] width 8 height 8
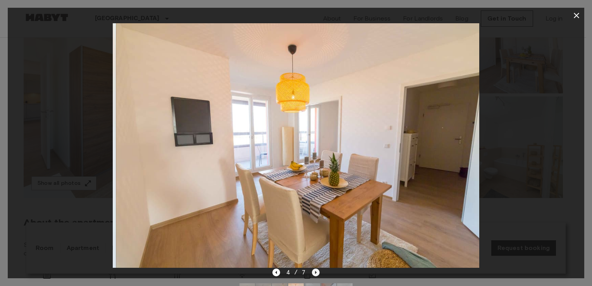
click at [315, 269] on icon "Next image" at bounding box center [316, 272] width 8 height 8
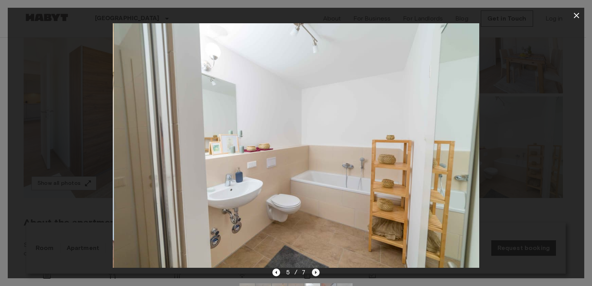
click at [315, 269] on icon "Next image" at bounding box center [316, 272] width 8 height 8
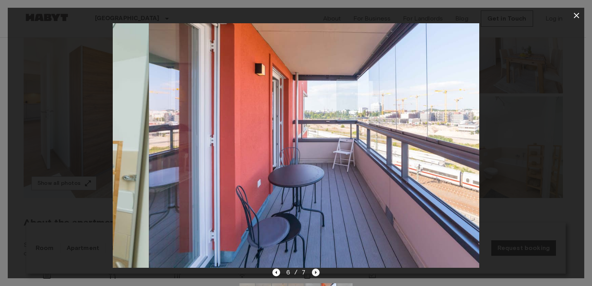
click at [315, 269] on icon "Next image" at bounding box center [316, 272] width 8 height 8
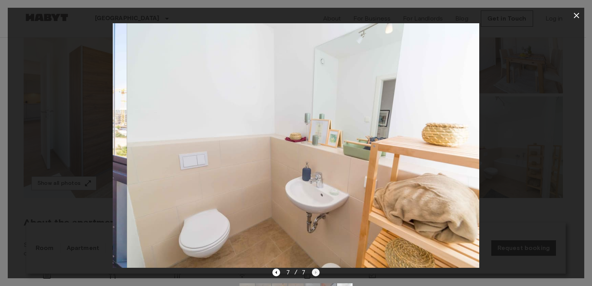
click at [315, 269] on div "7 / 7" at bounding box center [296, 272] width 48 height 9
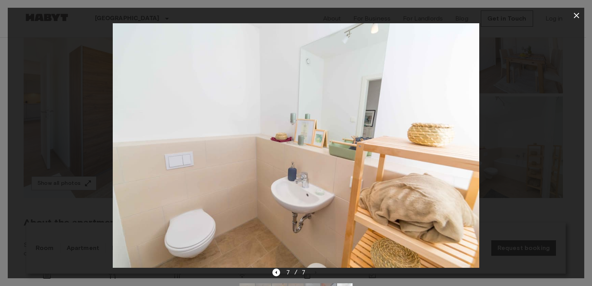
click at [575, 16] on icon "button" at bounding box center [576, 15] width 5 height 5
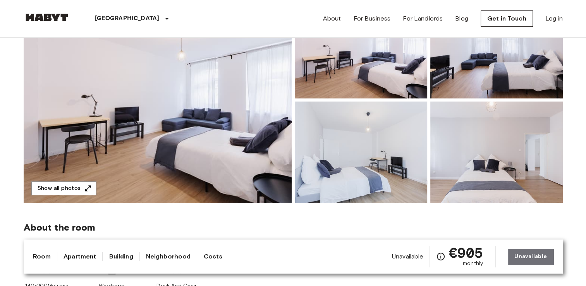
scroll to position [116, 0]
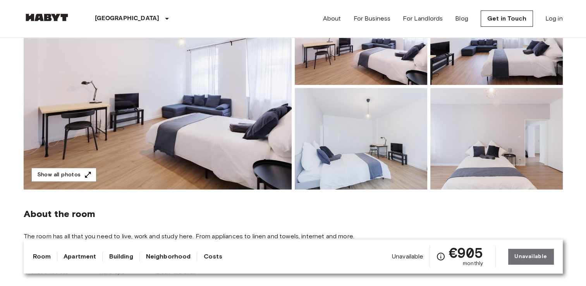
click at [235, 140] on img at bounding box center [158, 86] width 268 height 206
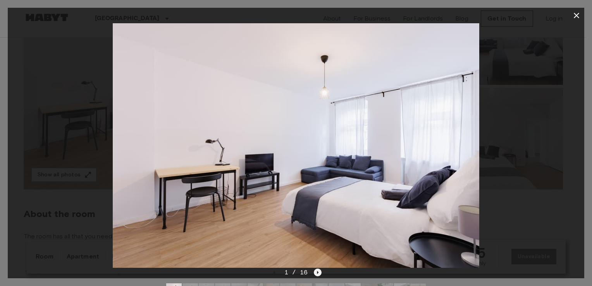
click at [318, 273] on icon "Next image" at bounding box center [318, 272] width 8 height 8
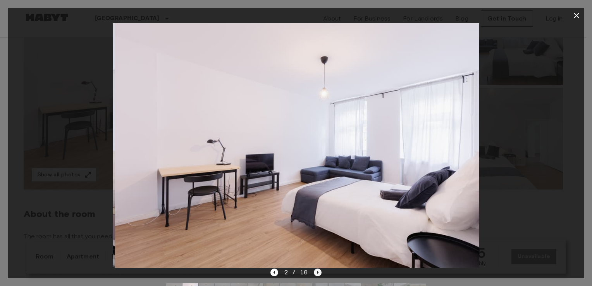
click at [318, 273] on icon "Next image" at bounding box center [318, 272] width 8 height 8
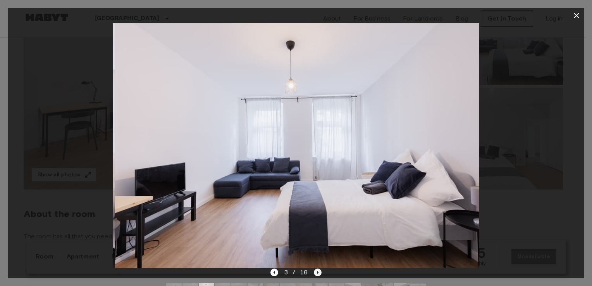
click at [318, 273] on icon "Next image" at bounding box center [318, 272] width 8 height 8
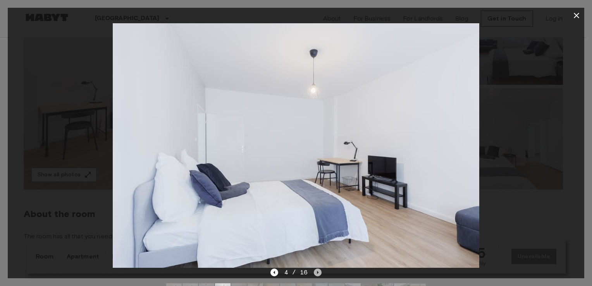
click at [318, 272] on icon "Next image" at bounding box center [318, 272] width 2 height 3
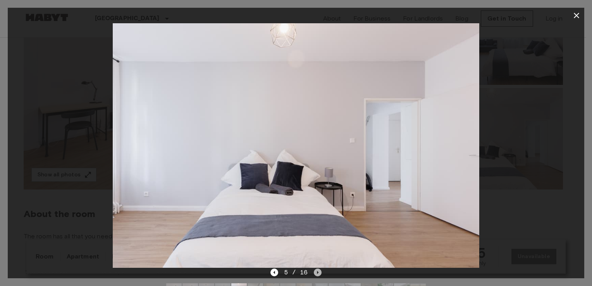
click at [317, 272] on icon "Next image" at bounding box center [318, 272] width 2 height 3
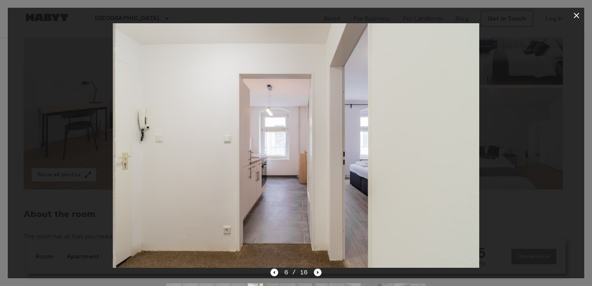
click at [317, 272] on icon "Next image" at bounding box center [318, 272] width 2 height 3
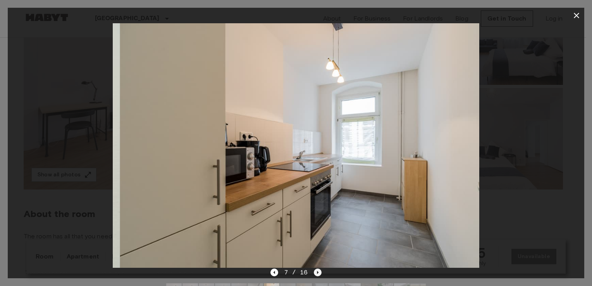
click at [316, 272] on icon "Next image" at bounding box center [318, 272] width 8 height 8
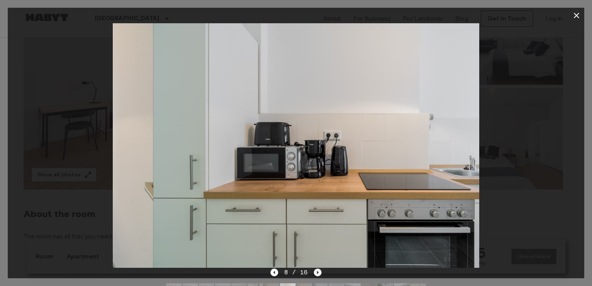
click at [316, 272] on icon "Next image" at bounding box center [318, 272] width 8 height 8
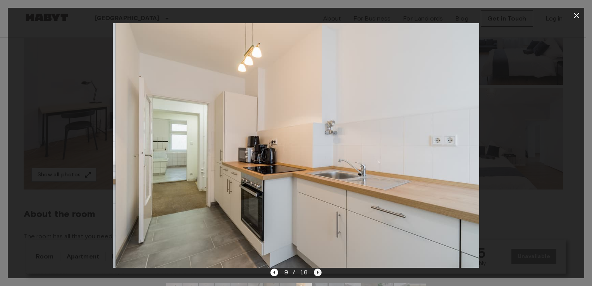
click at [316, 271] on icon "Next image" at bounding box center [318, 272] width 8 height 8
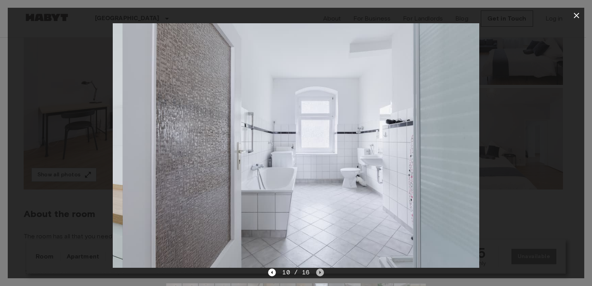
click at [316, 271] on icon "Next image" at bounding box center [320, 272] width 8 height 8
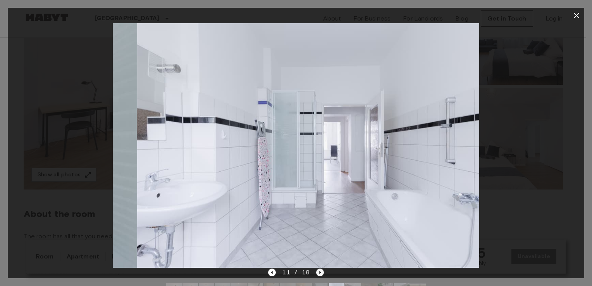
click at [316, 270] on icon "Next image" at bounding box center [320, 272] width 8 height 8
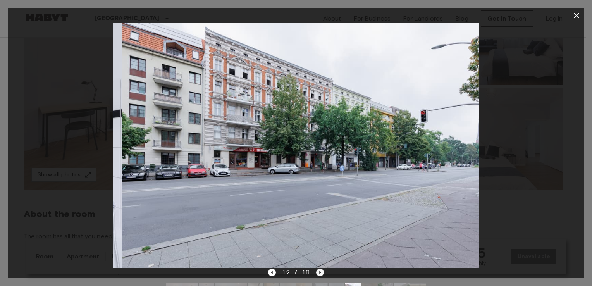
click at [316, 270] on icon "Next image" at bounding box center [320, 272] width 8 height 8
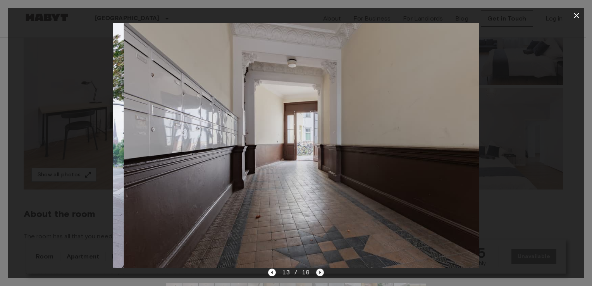
click at [316, 270] on icon "Next image" at bounding box center [320, 272] width 8 height 8
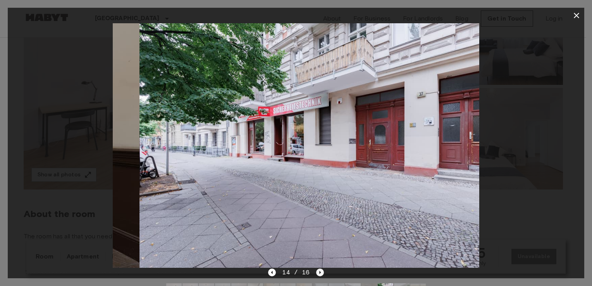
click at [316, 270] on icon "Next image" at bounding box center [320, 272] width 8 height 8
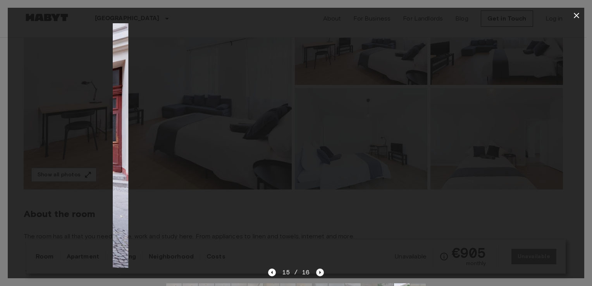
click at [316, 270] on icon "Next image" at bounding box center [320, 272] width 8 height 8
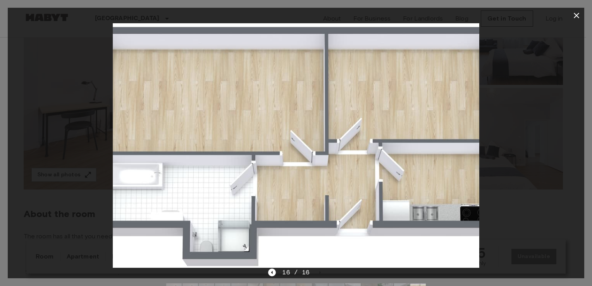
click at [576, 12] on icon "button" at bounding box center [576, 15] width 9 height 9
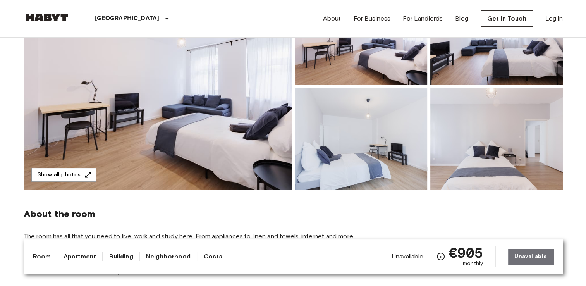
scroll to position [0, 0]
